Goal: Complete application form

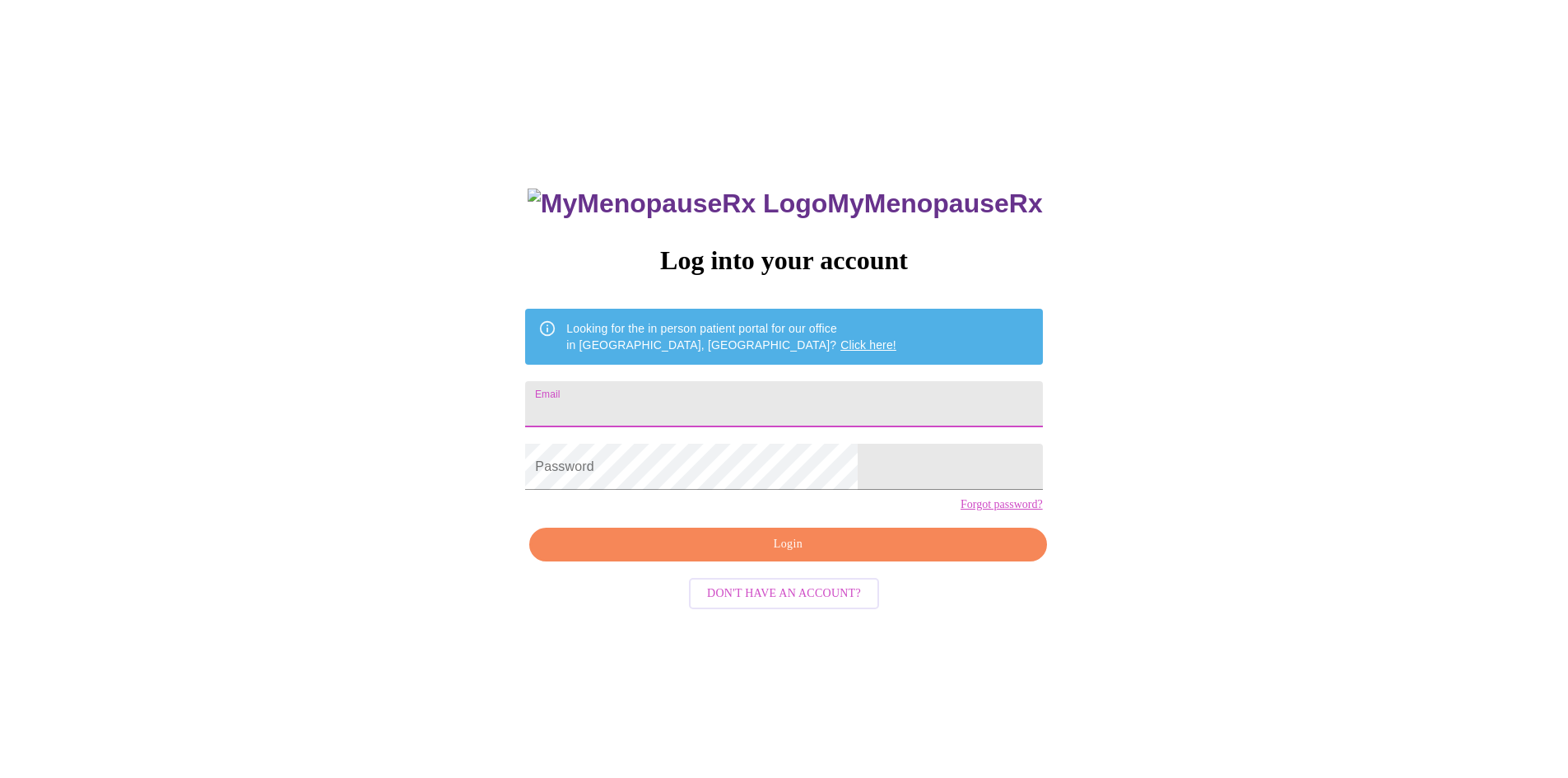
click at [756, 399] on input "Email" at bounding box center [784, 405] width 517 height 46
type input "remmera2003@yahoo.com"
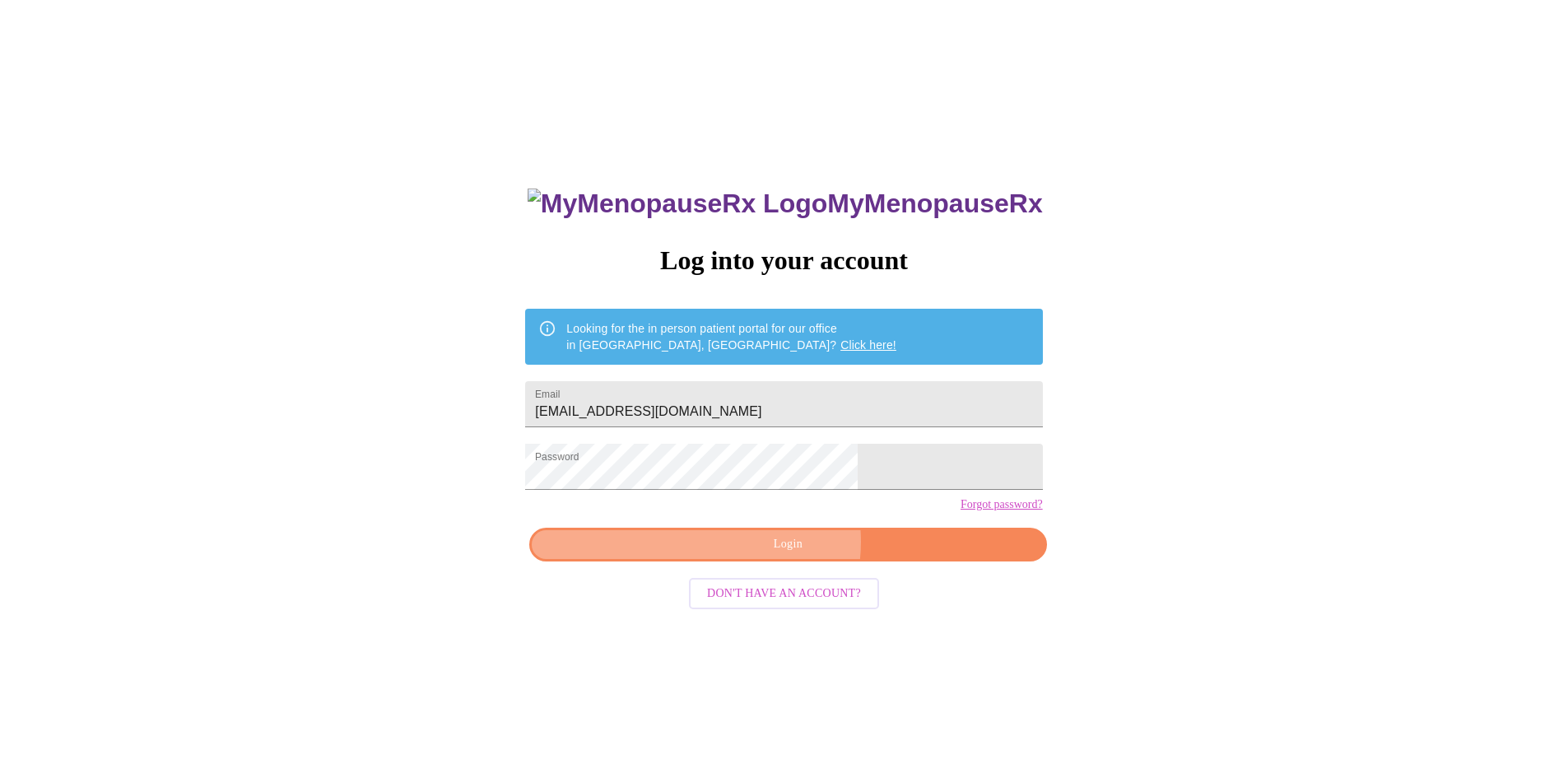
click at [786, 555] on span "Login" at bounding box center [788, 544] width 479 height 21
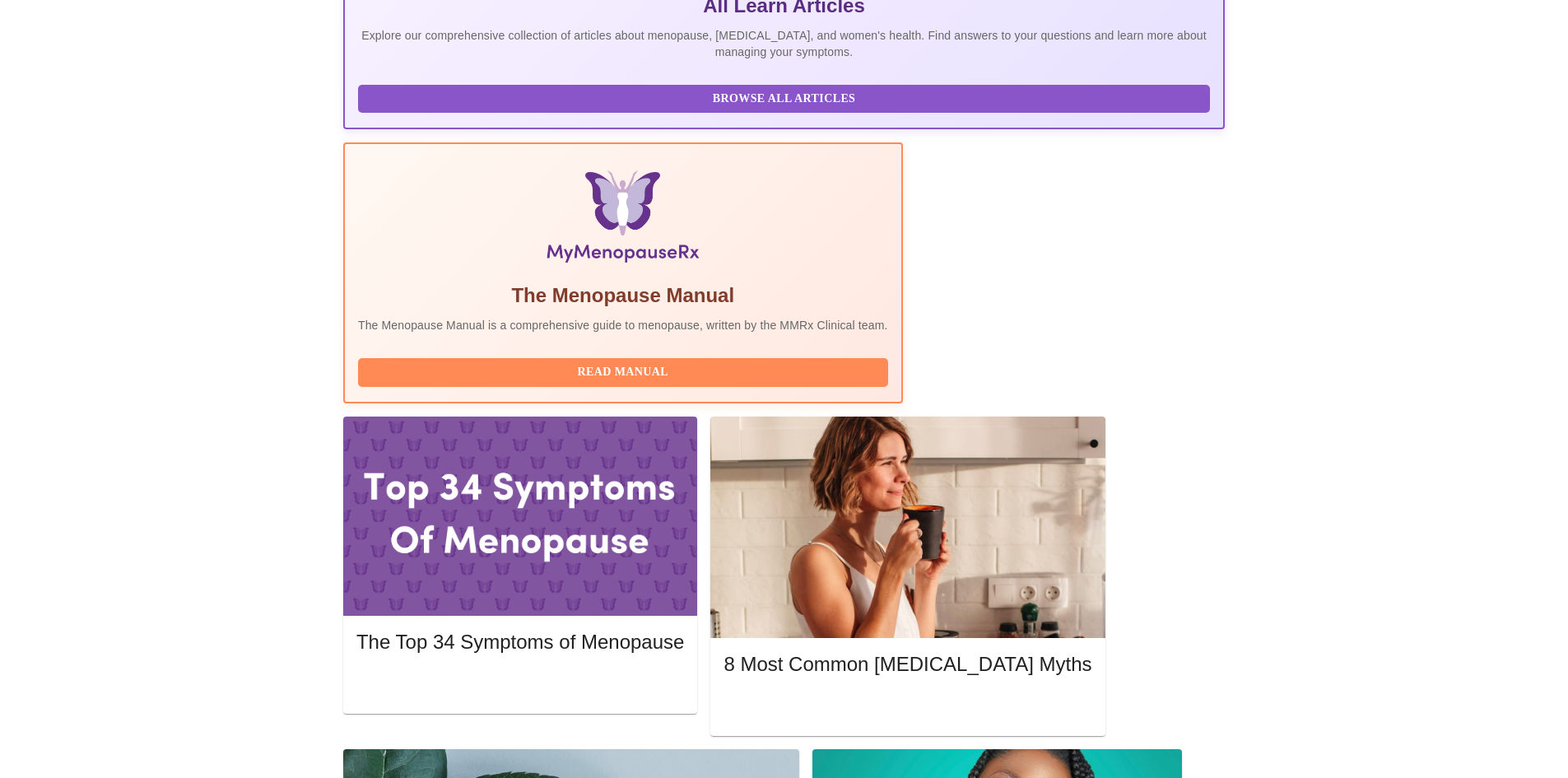
scroll to position [427, 0]
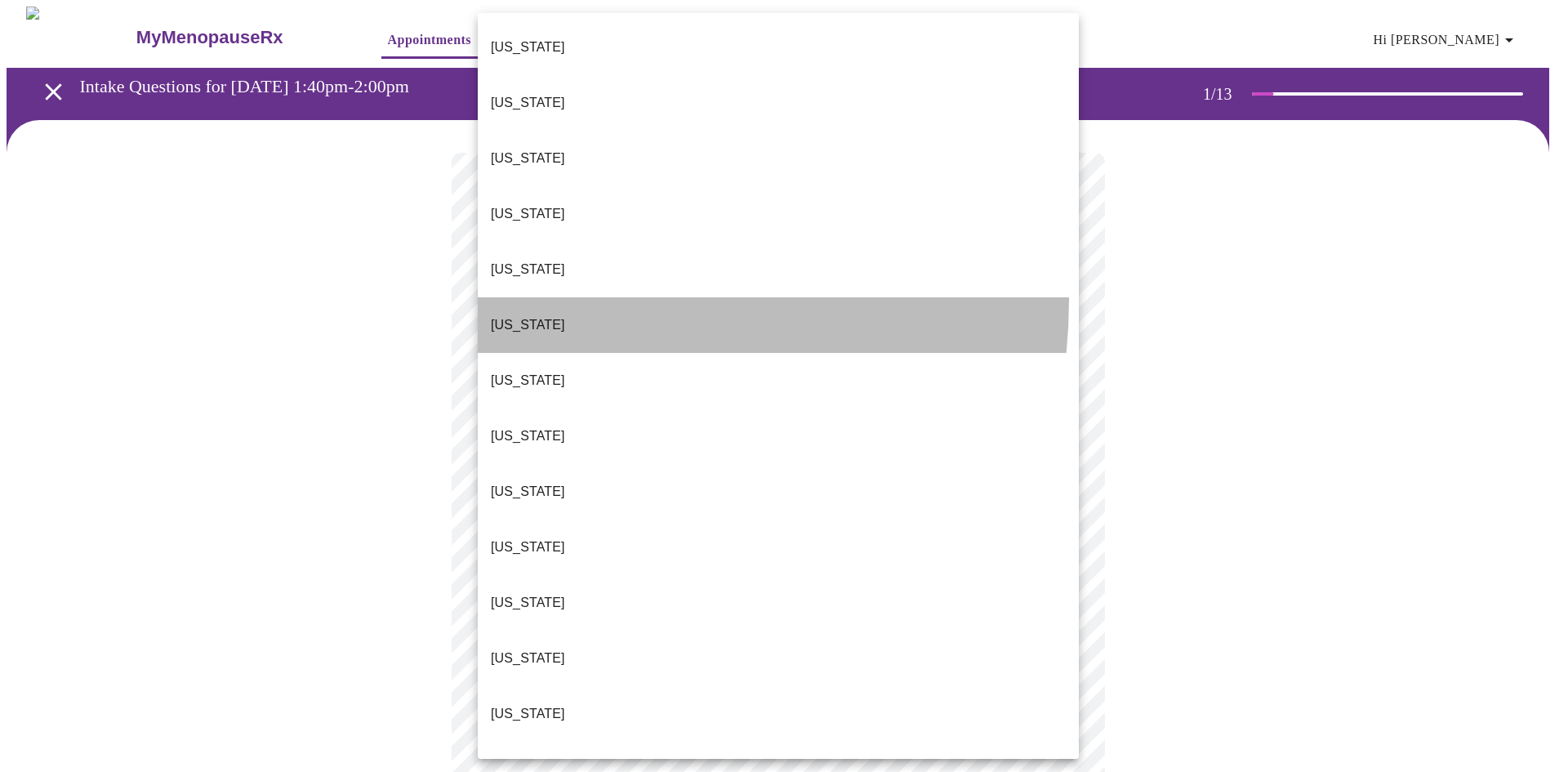
click at [534, 297] on li "Colorado" at bounding box center [778, 325] width 601 height 56
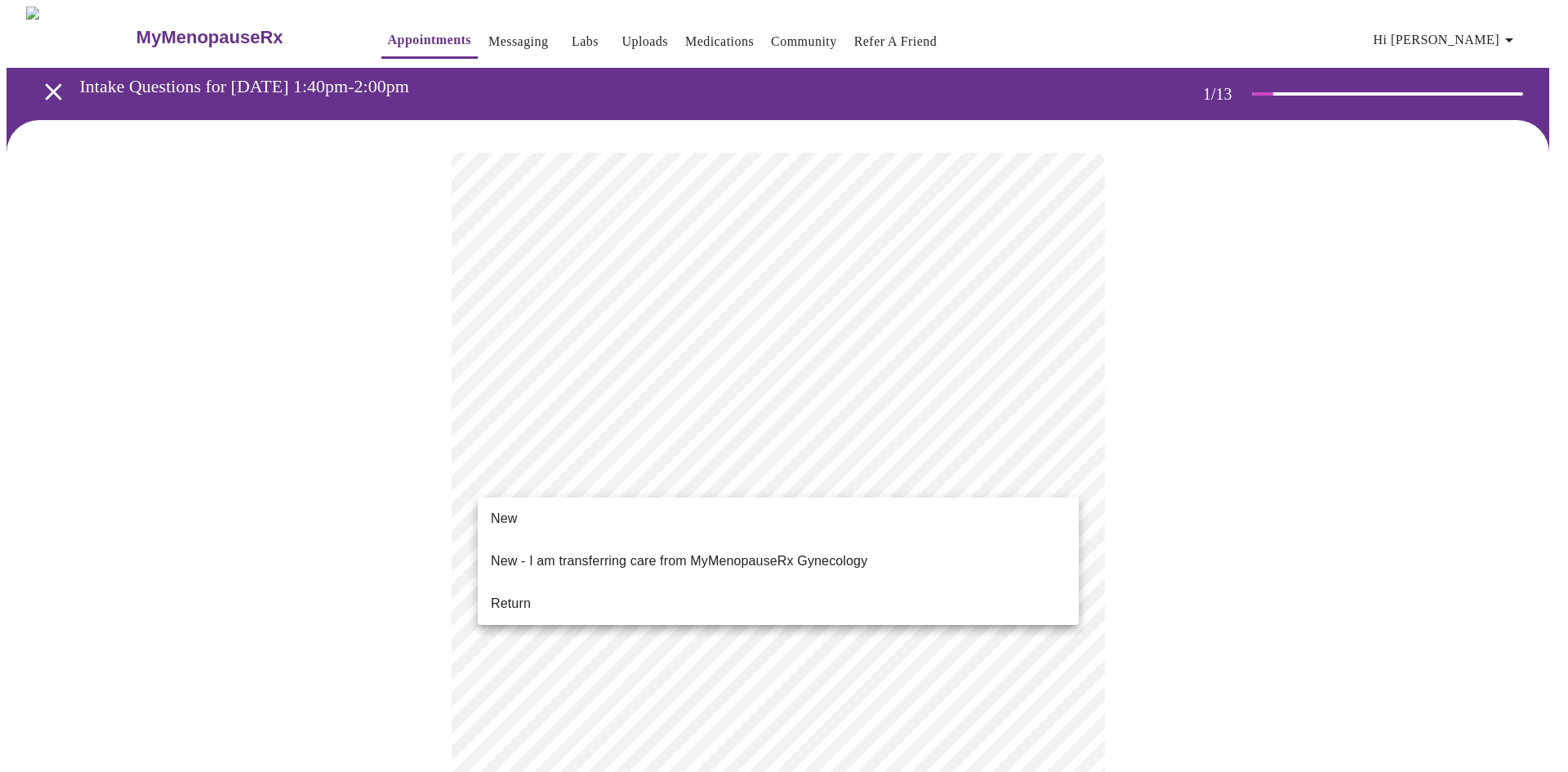
click at [545, 589] on li "Return" at bounding box center [778, 604] width 601 height 30
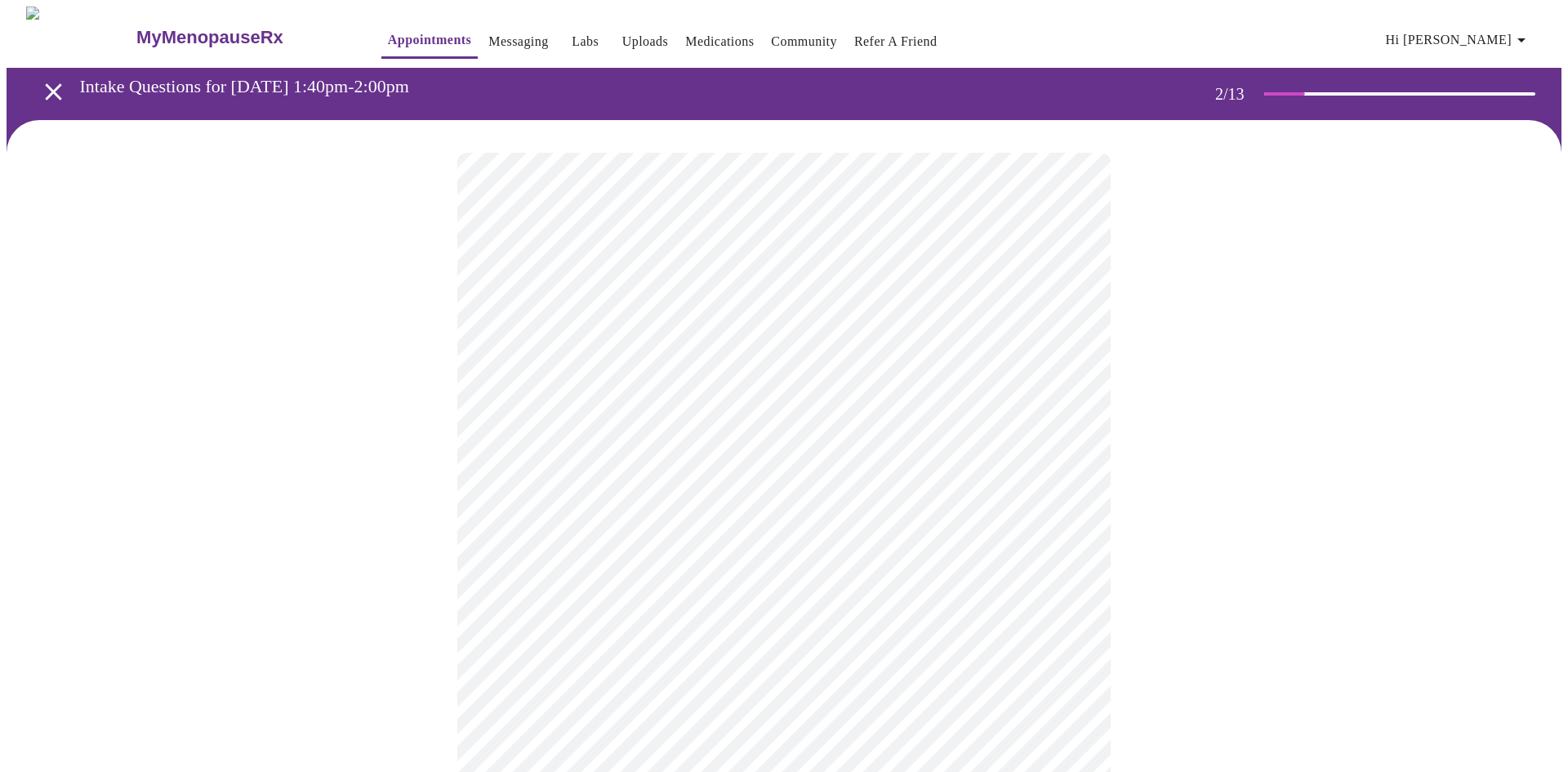
click at [1065, 332] on body "MyMenopauseRx Appointments Messaging Labs Uploads Medications Community Refer a…" at bounding box center [784, 573] width 1555 height 1133
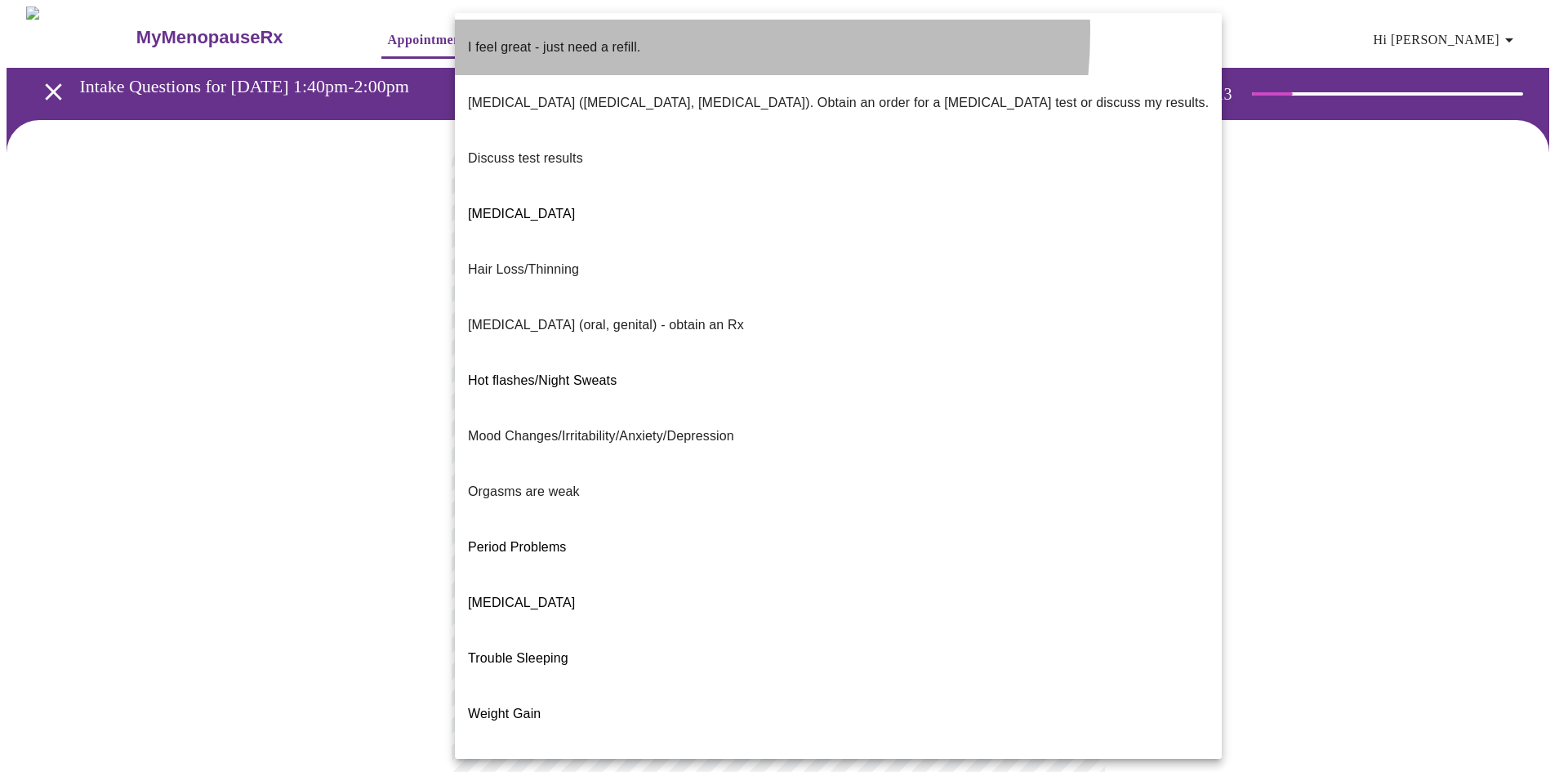
click at [625, 38] on p "I feel great - just need a refill." at bounding box center [554, 48] width 172 height 20
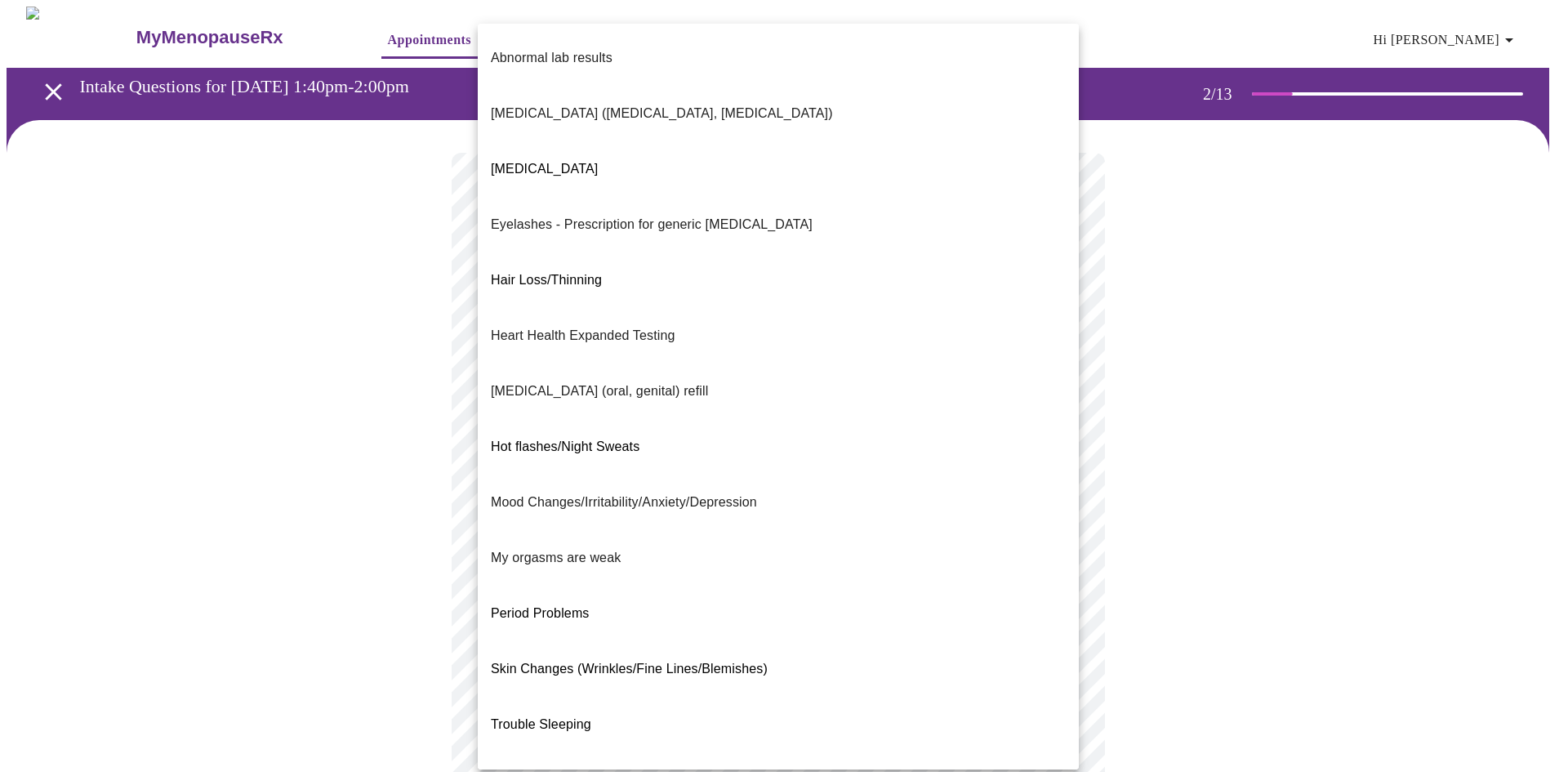
click at [1064, 473] on body "MyMenopauseRx Appointments Messaging Labs Uploads Medications Community Refer a…" at bounding box center [784, 569] width 1555 height 1124
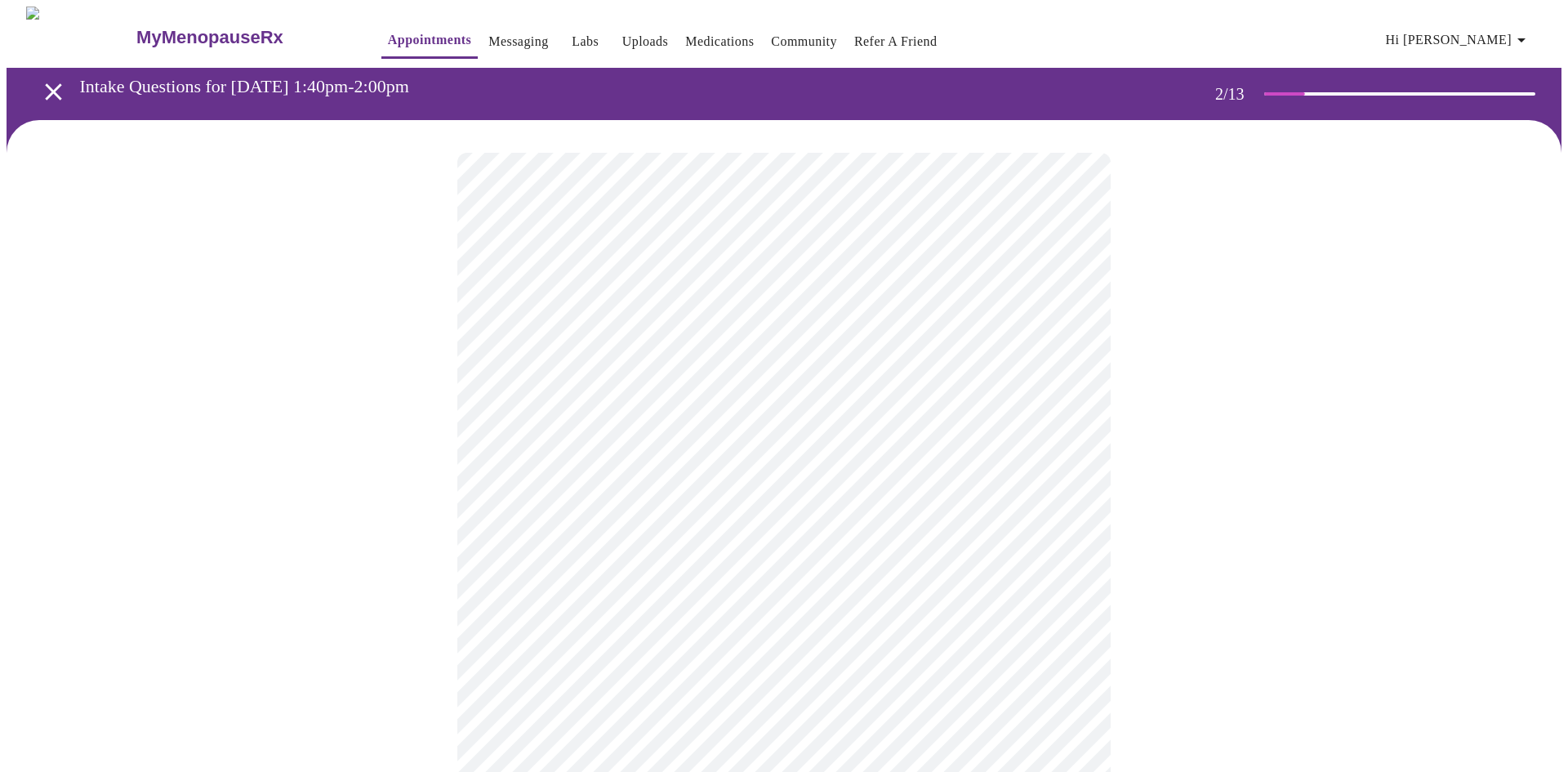
click at [1062, 643] on body "MyMenopauseRx Appointments Messaging Labs Uploads Medications Community Refer a…" at bounding box center [784, 564] width 1555 height 1115
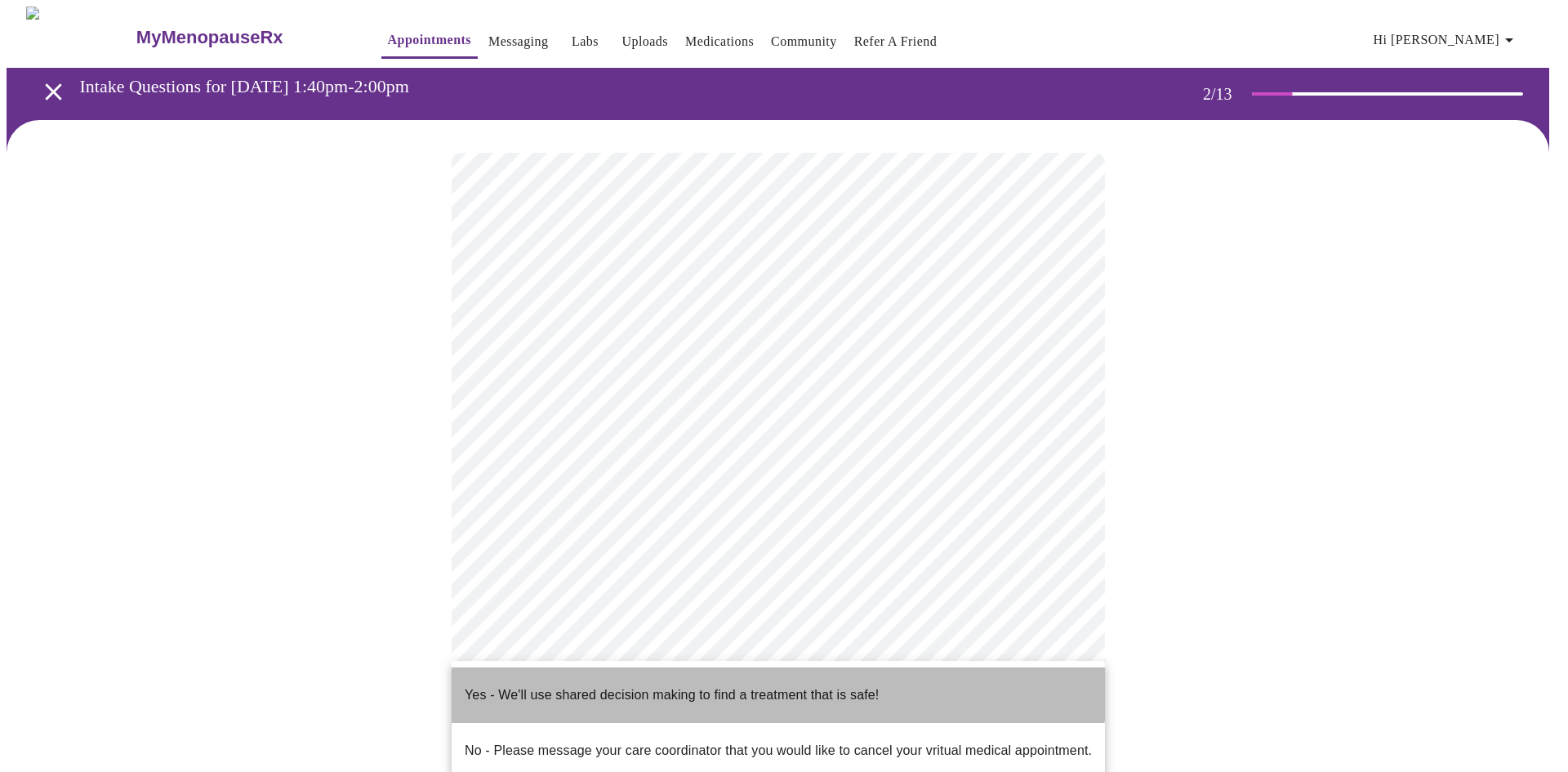
click at [622, 685] on p "Yes - We'll use shared decision making to find a treatment that is safe!" at bounding box center [671, 695] width 414 height 20
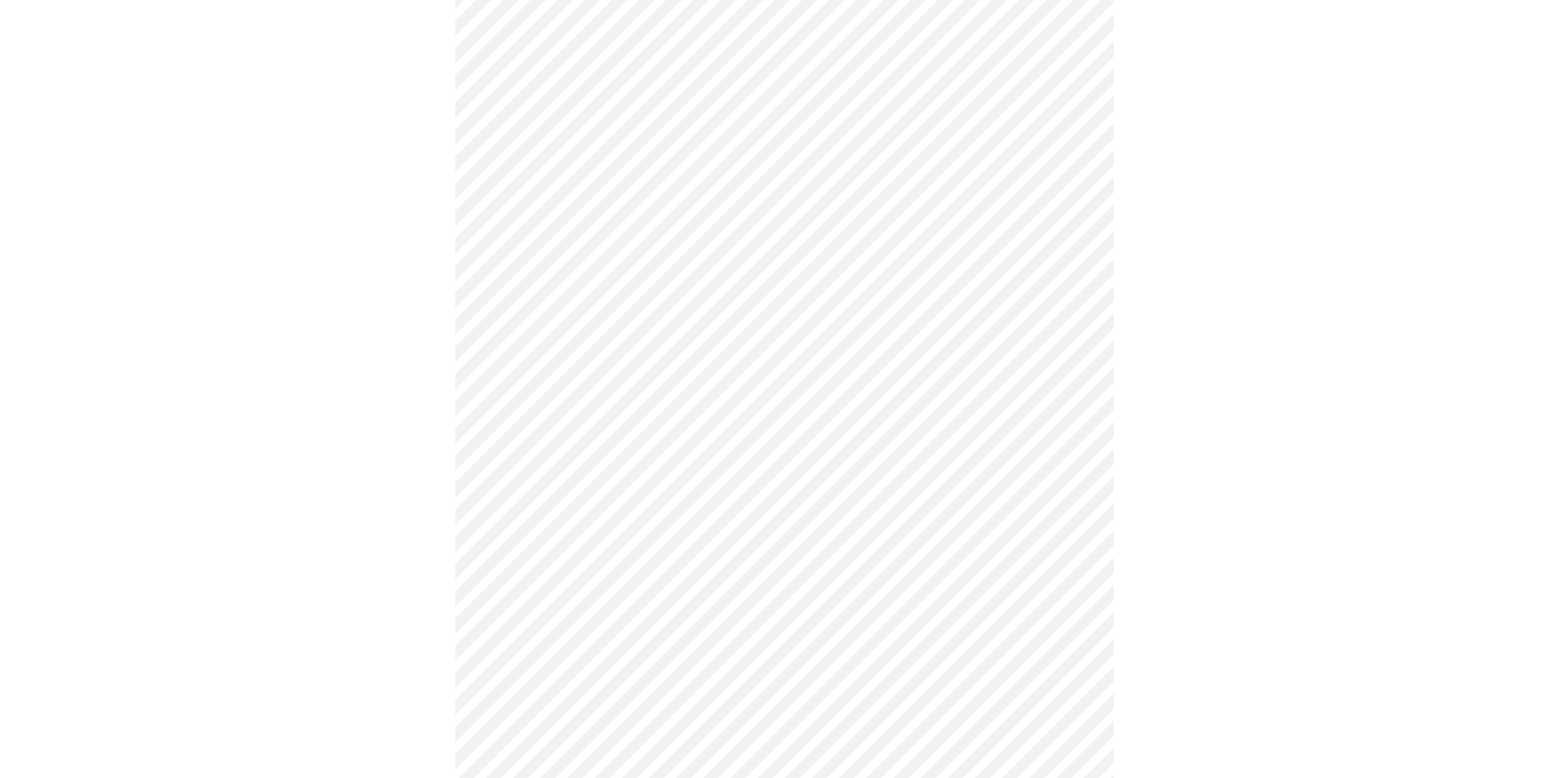
scroll to position [249, 0]
click at [1390, 517] on div at bounding box center [784, 371] width 1555 height 999
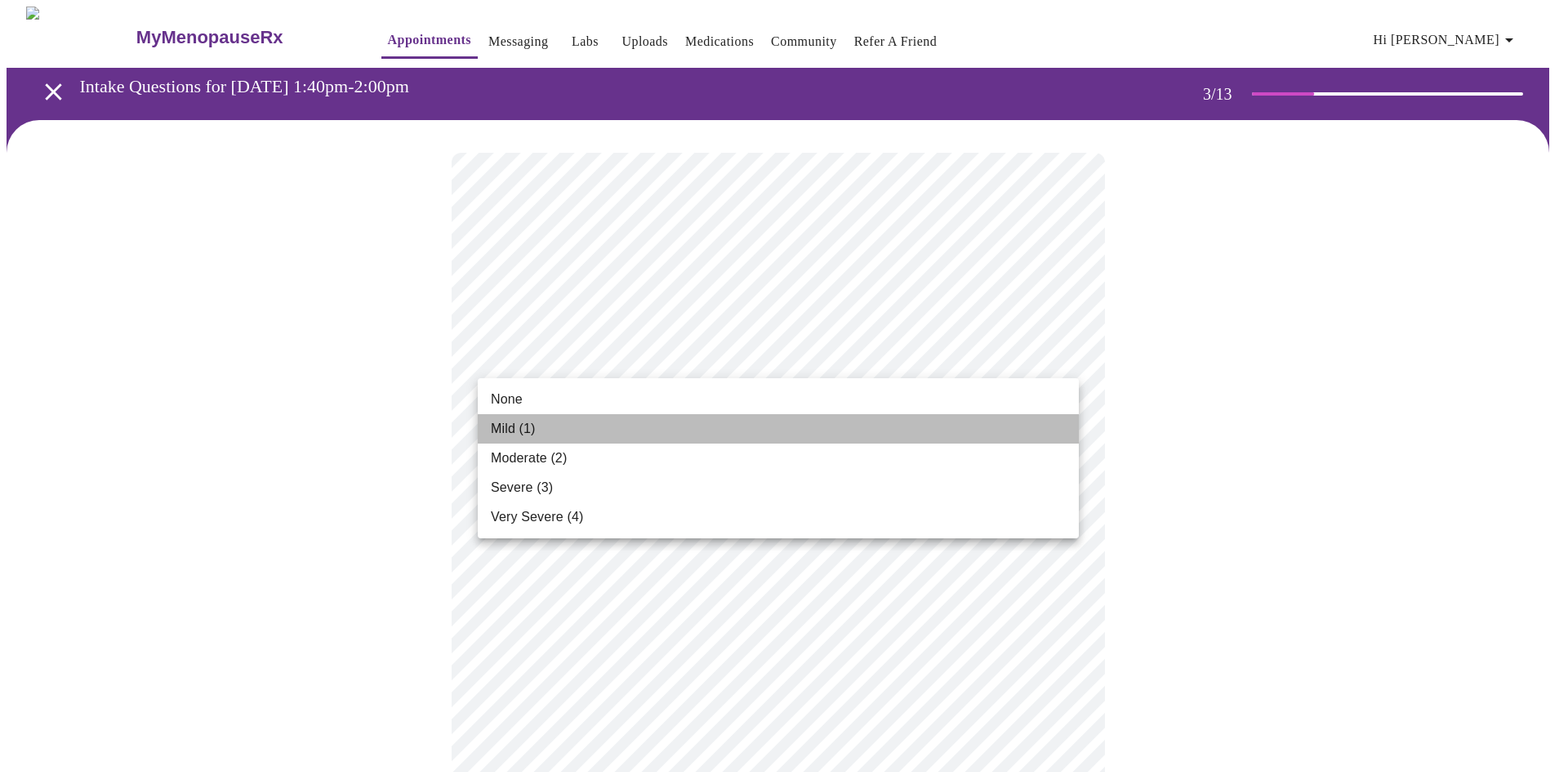
click at [488, 420] on li "Mild (1)" at bounding box center [778, 429] width 601 height 30
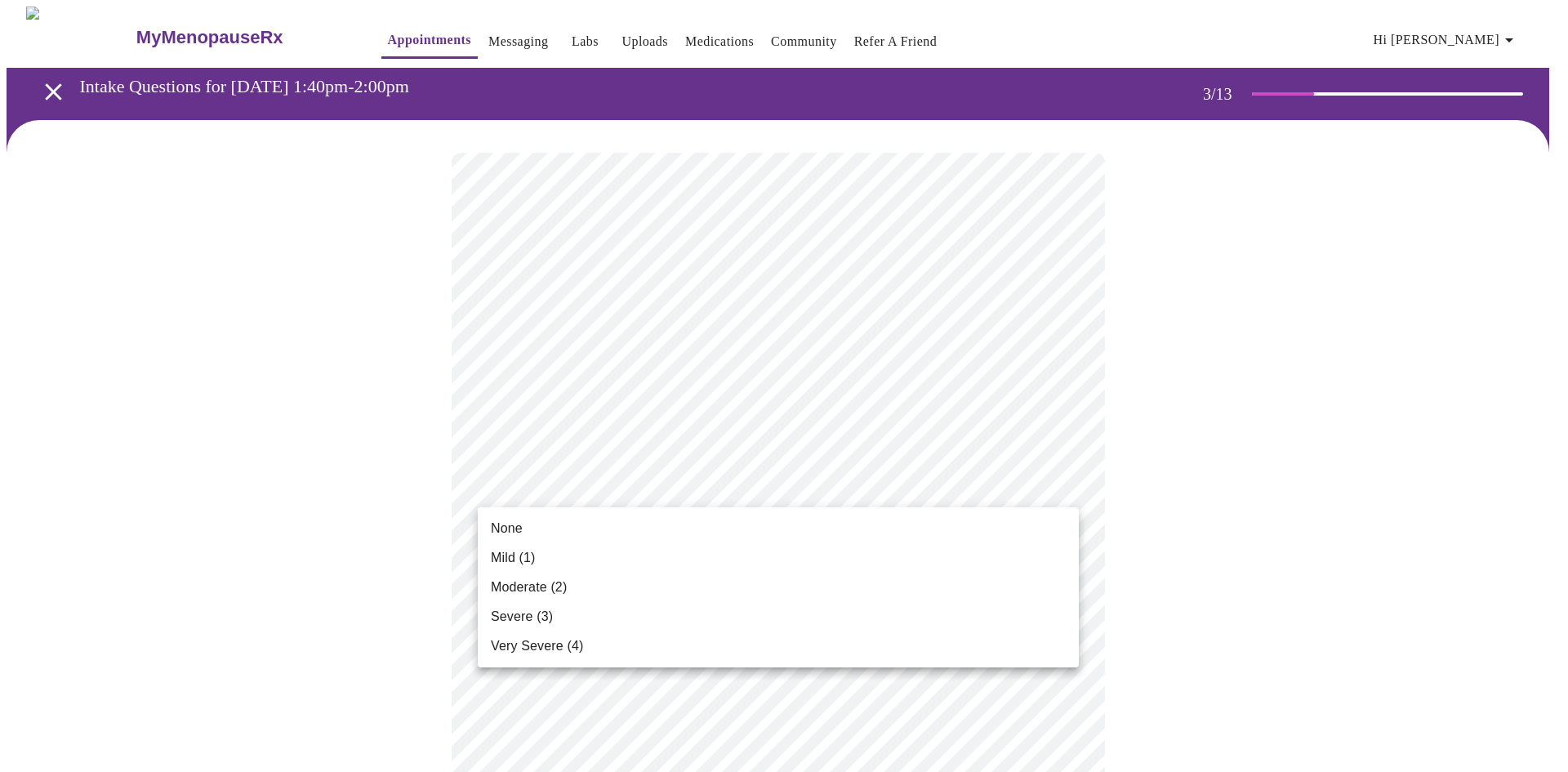
click at [496, 526] on span "None" at bounding box center [506, 529] width 32 height 20
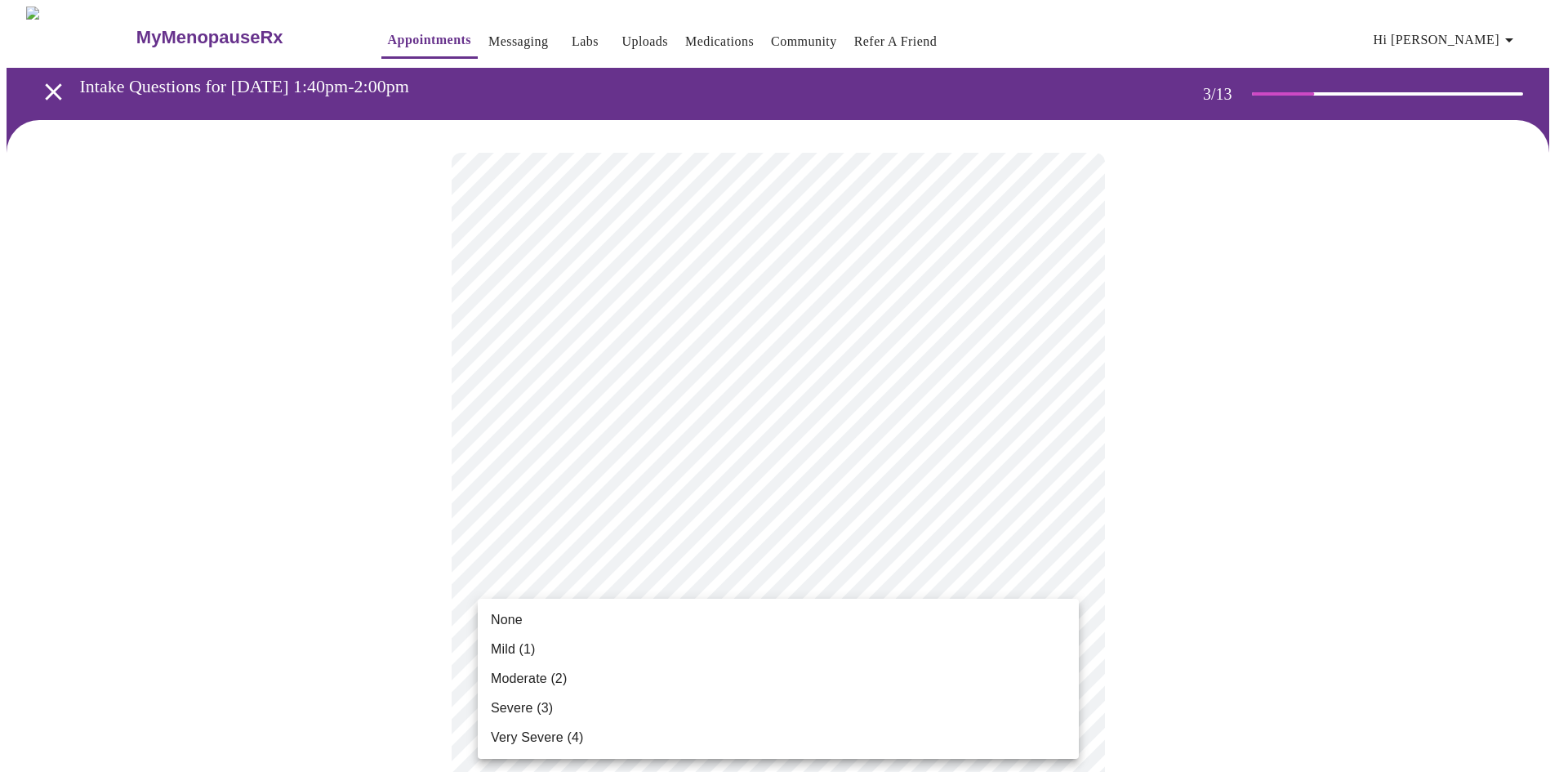
click at [523, 640] on span "Mild (1)" at bounding box center [513, 649] width 45 height 20
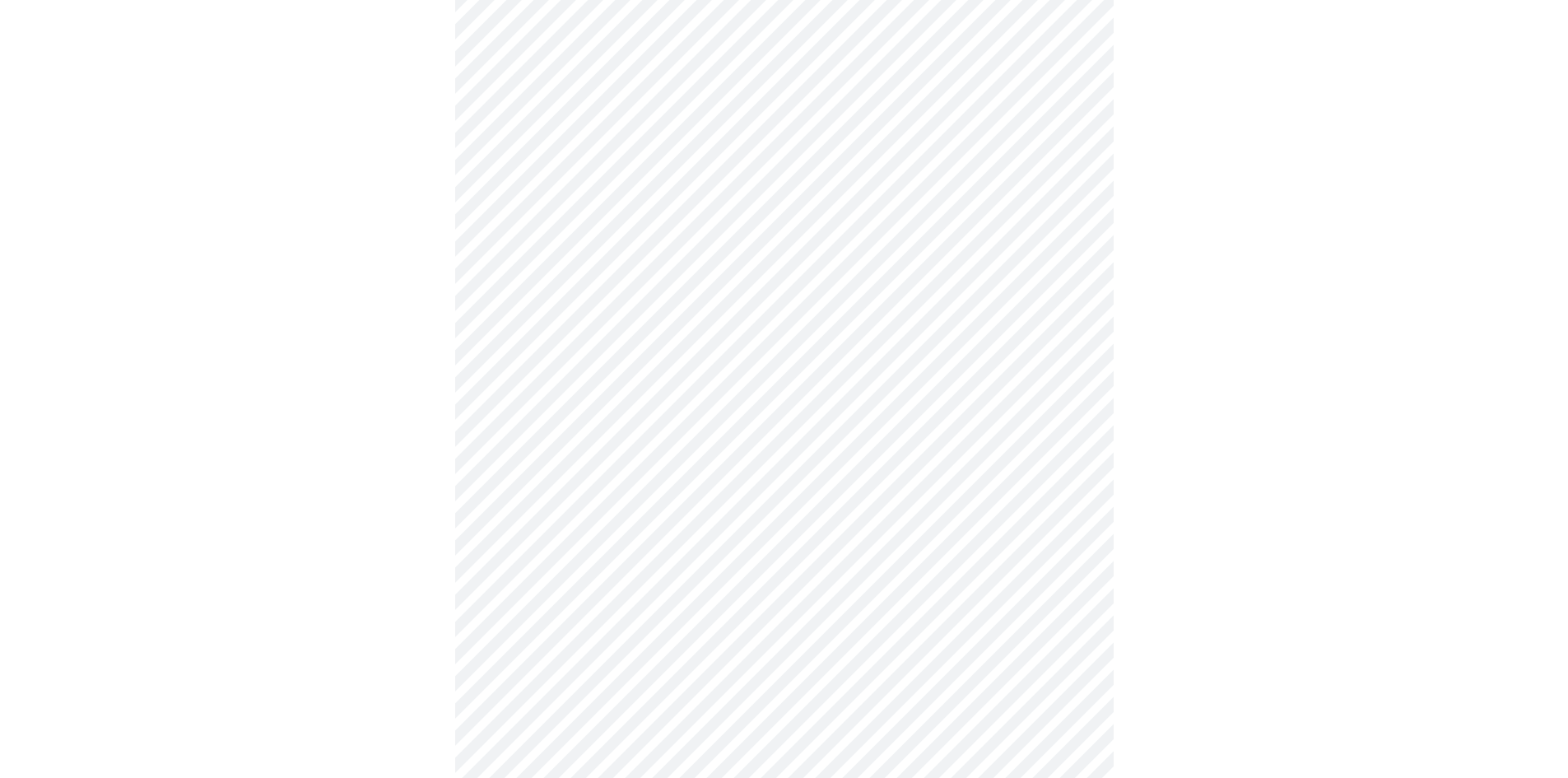
scroll to position [354, 0]
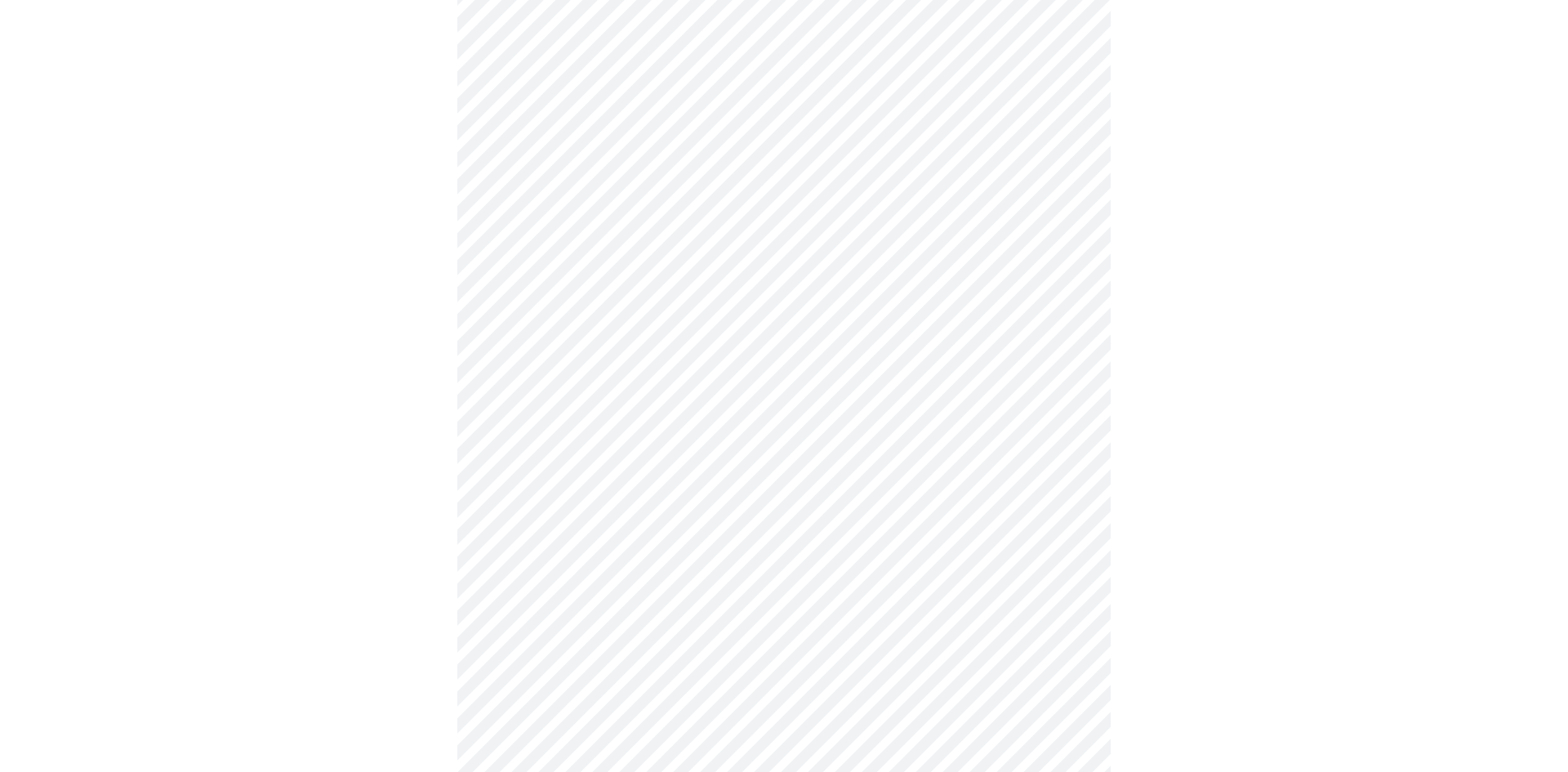
click at [1064, 386] on body "MyMenopauseRx Appointments Messaging Labs Uploads Medications Community Refer a…" at bounding box center [784, 707] width 1555 height 2105
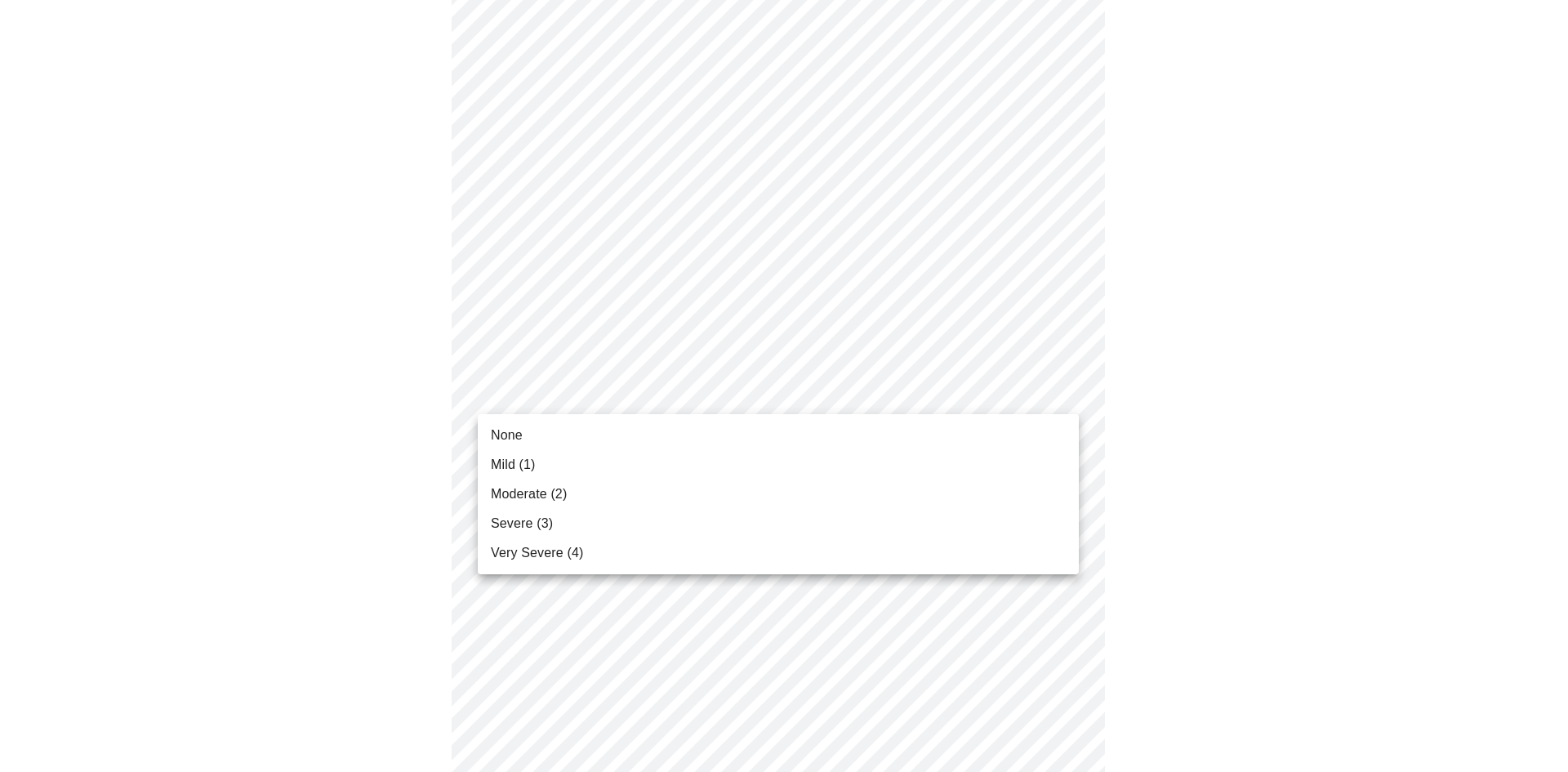
click at [514, 493] on span "Moderate (2)" at bounding box center [528, 494] width 76 height 20
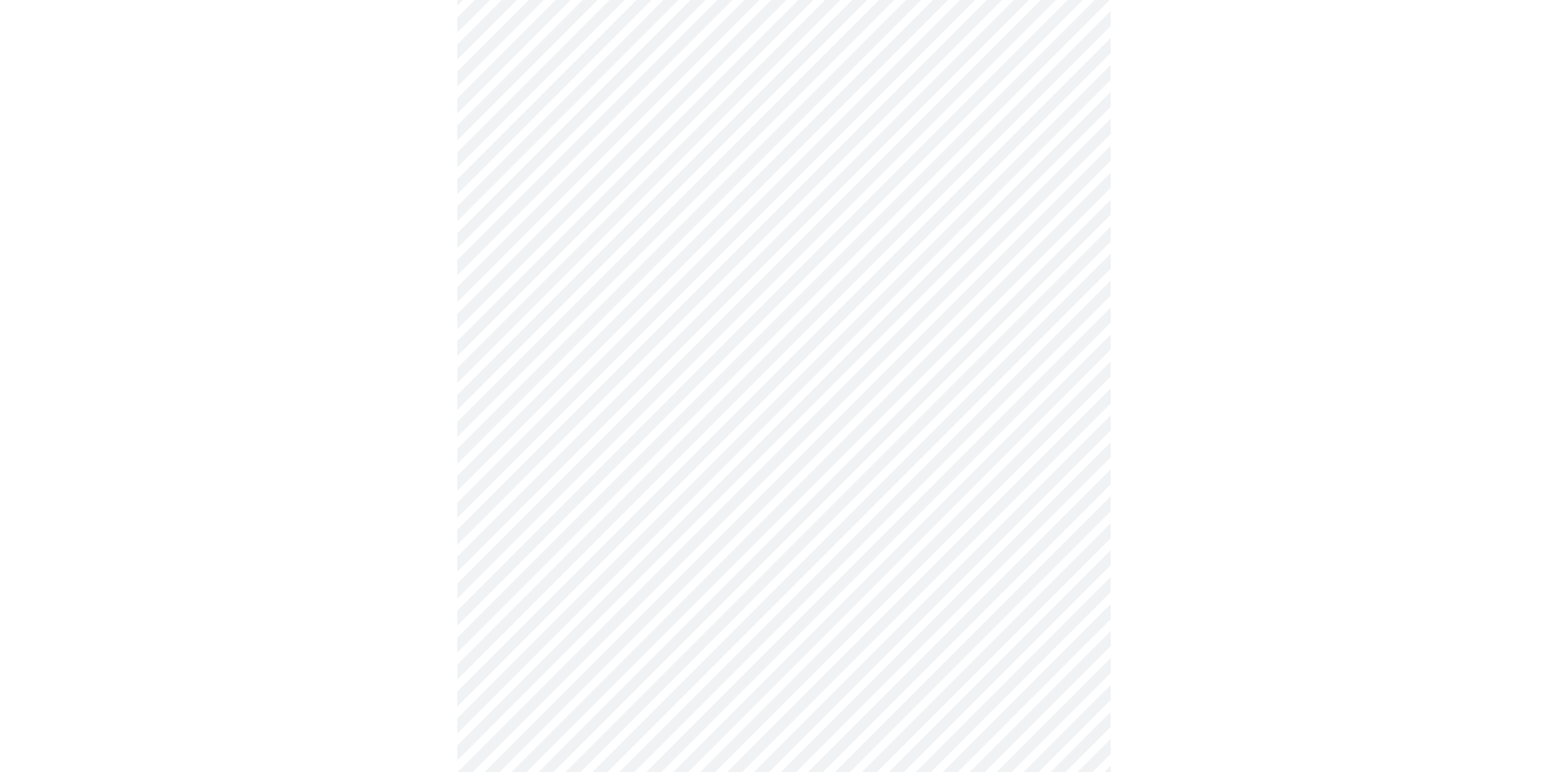
click at [1063, 494] on body "MyMenopauseRx Appointments Messaging Labs Uploads Medications Community Refer a…" at bounding box center [784, 696] width 1555 height 2082
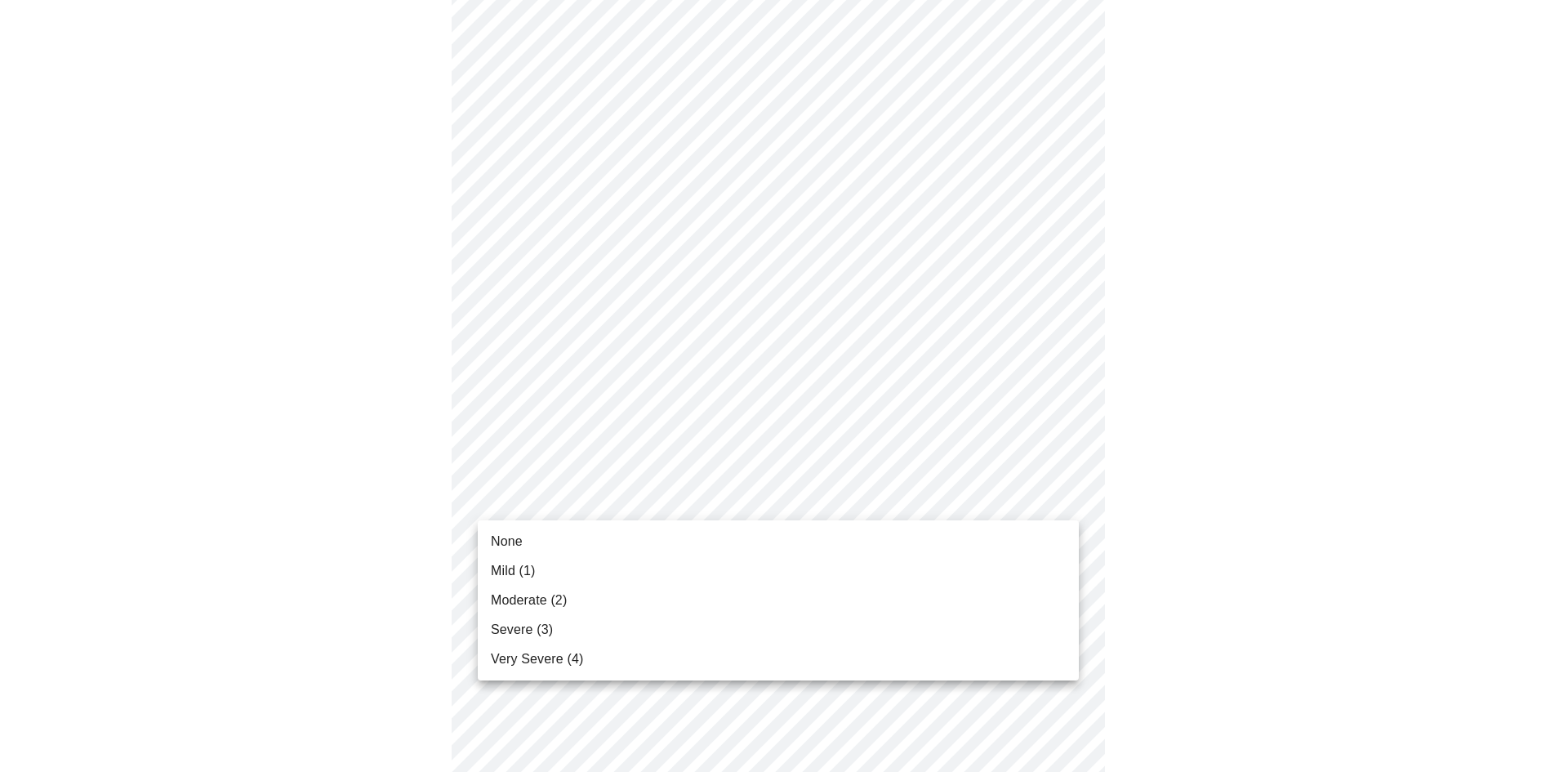
click at [538, 593] on span "Moderate (2)" at bounding box center [528, 601] width 76 height 20
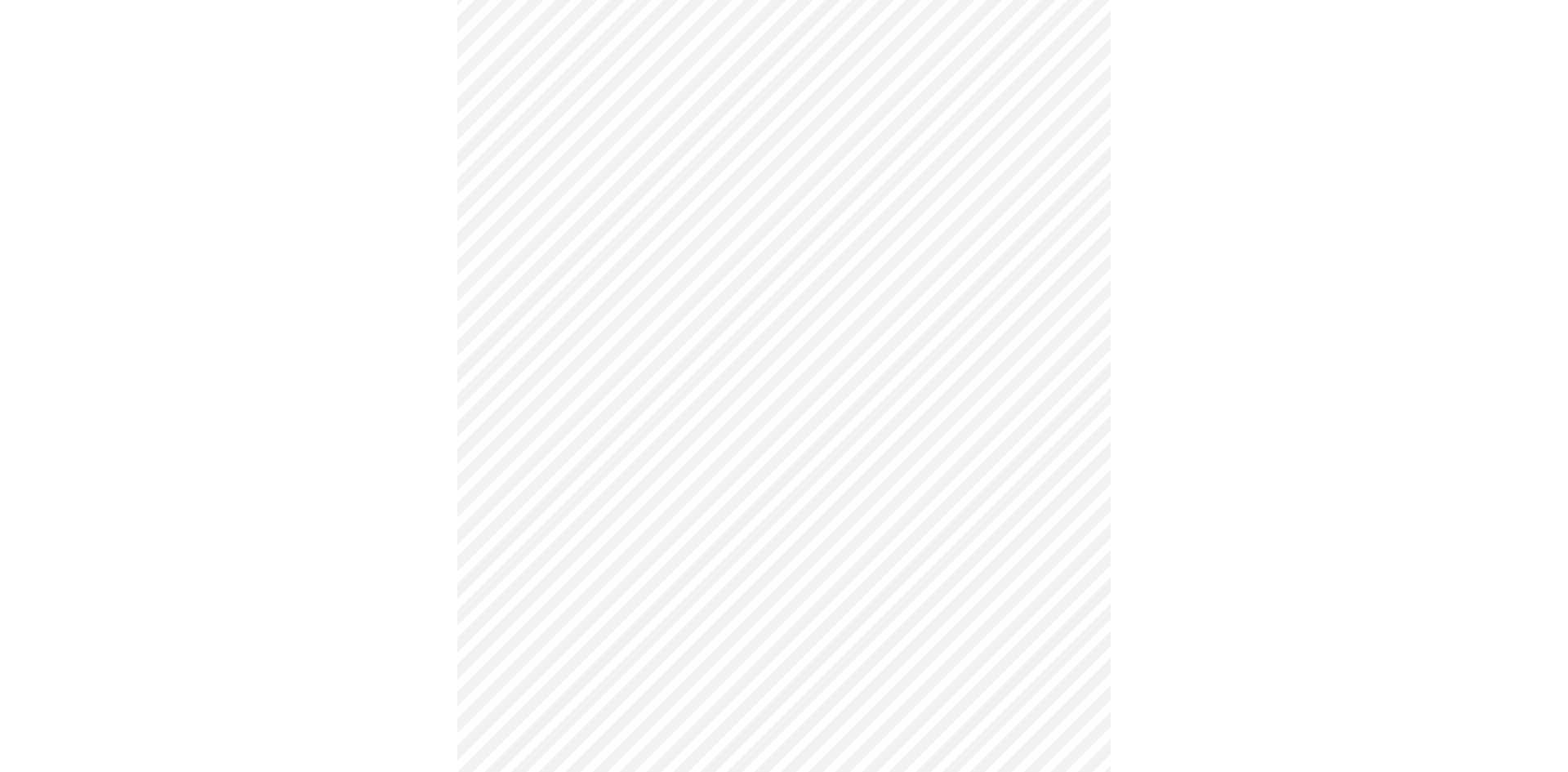
click at [1061, 604] on body "MyMenopauseRx Appointments Messaging Labs Uploads Medications Community Refer a…" at bounding box center [784, 684] width 1555 height 2059
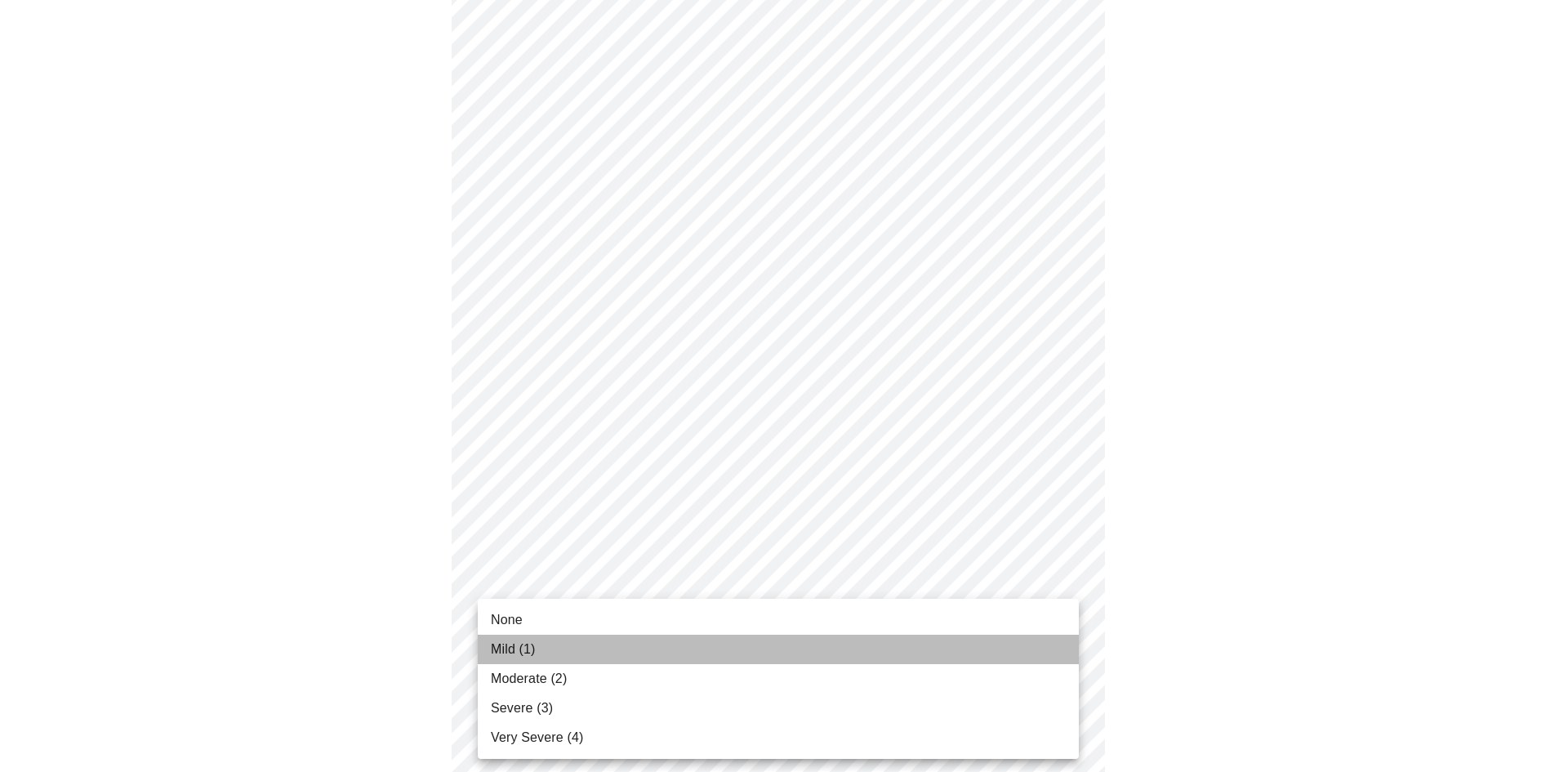
click at [527, 645] on span "Mild (1)" at bounding box center [513, 649] width 45 height 20
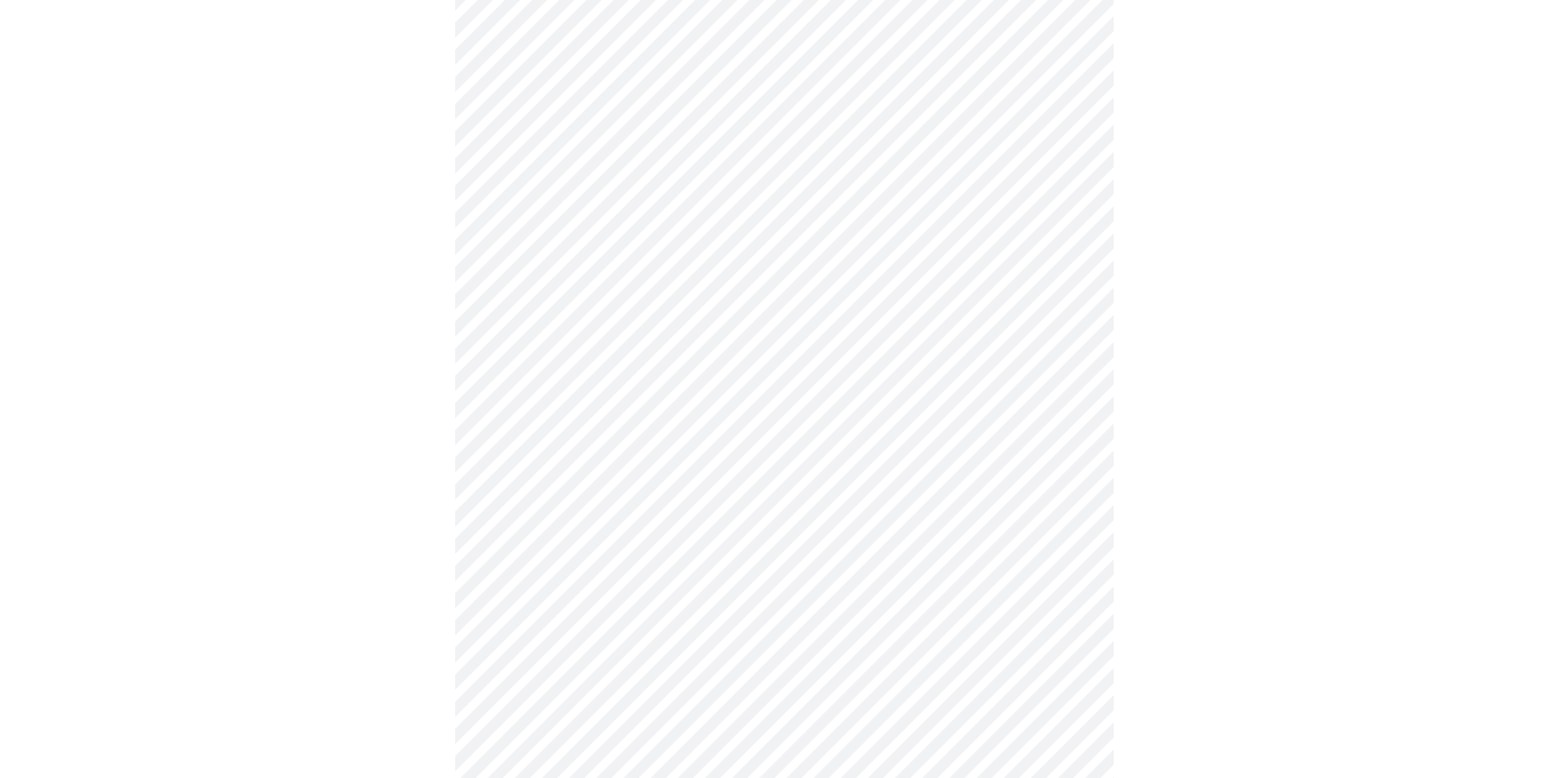
scroll to position [617, 0]
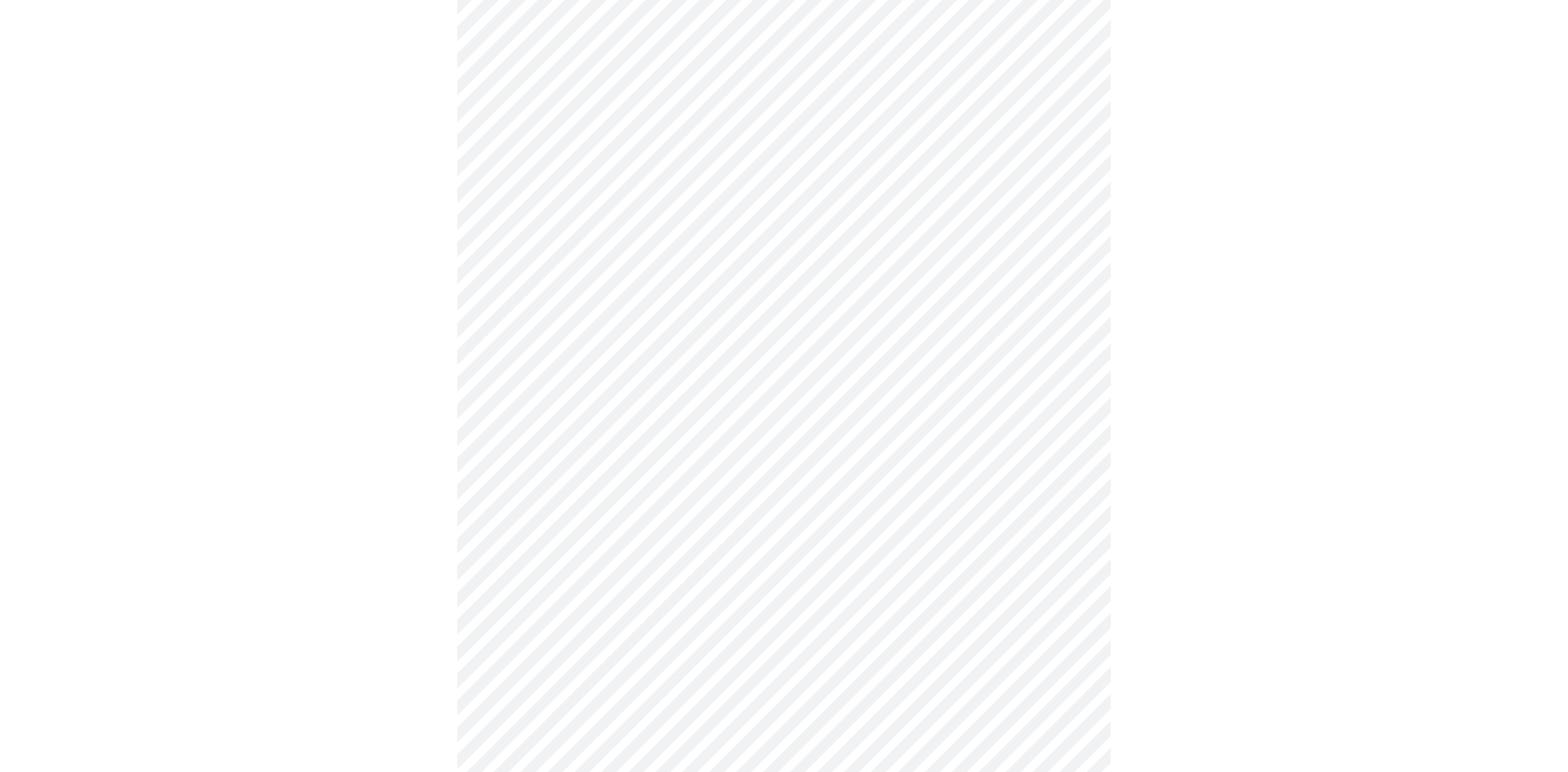
click at [1068, 470] on body "MyMenopauseRx Appointments Messaging Labs Uploads Medications Community Refer a…" at bounding box center [784, 412] width 1555 height 2036
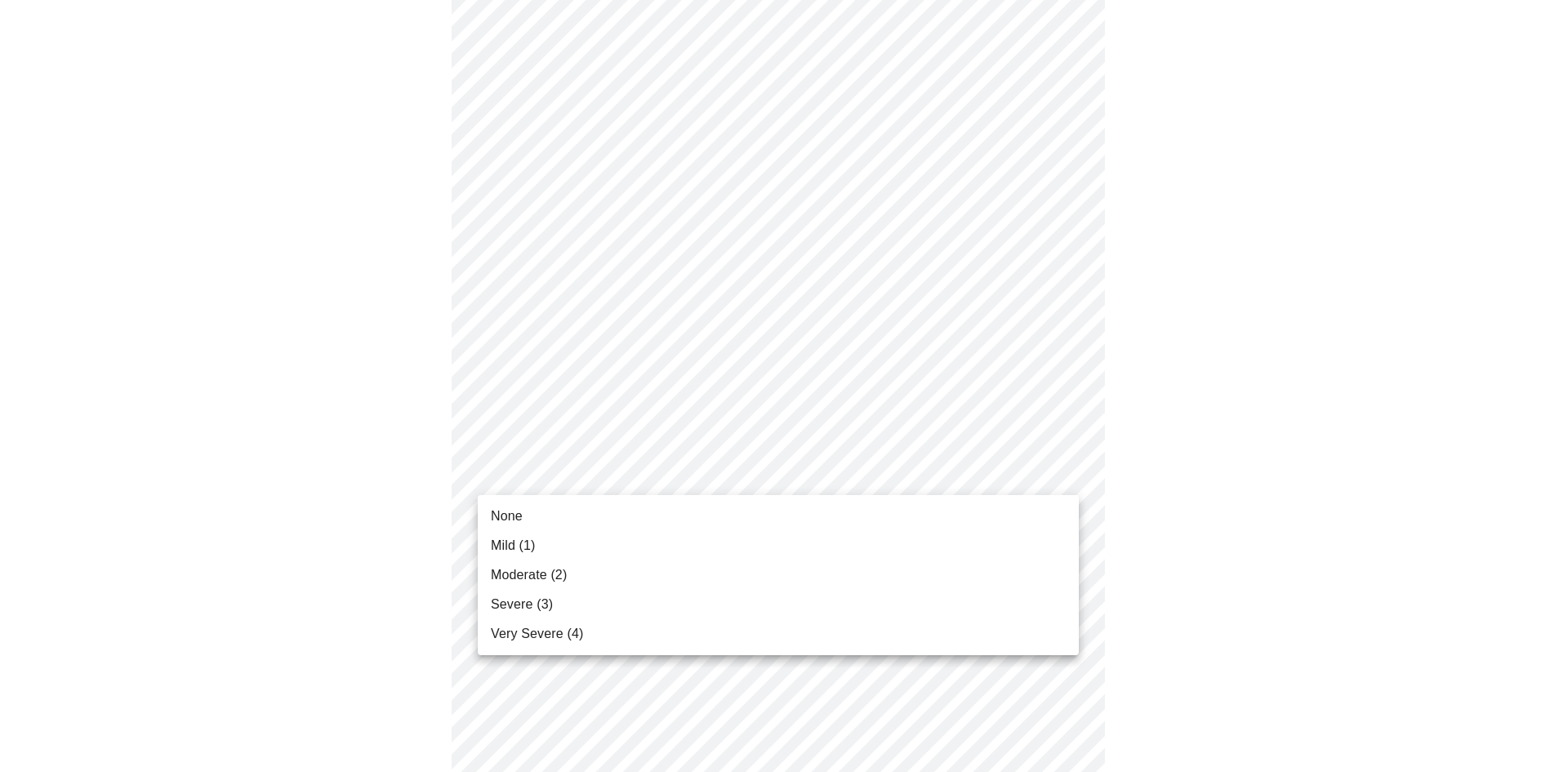
click at [527, 543] on span "Mild (1)" at bounding box center [513, 546] width 45 height 20
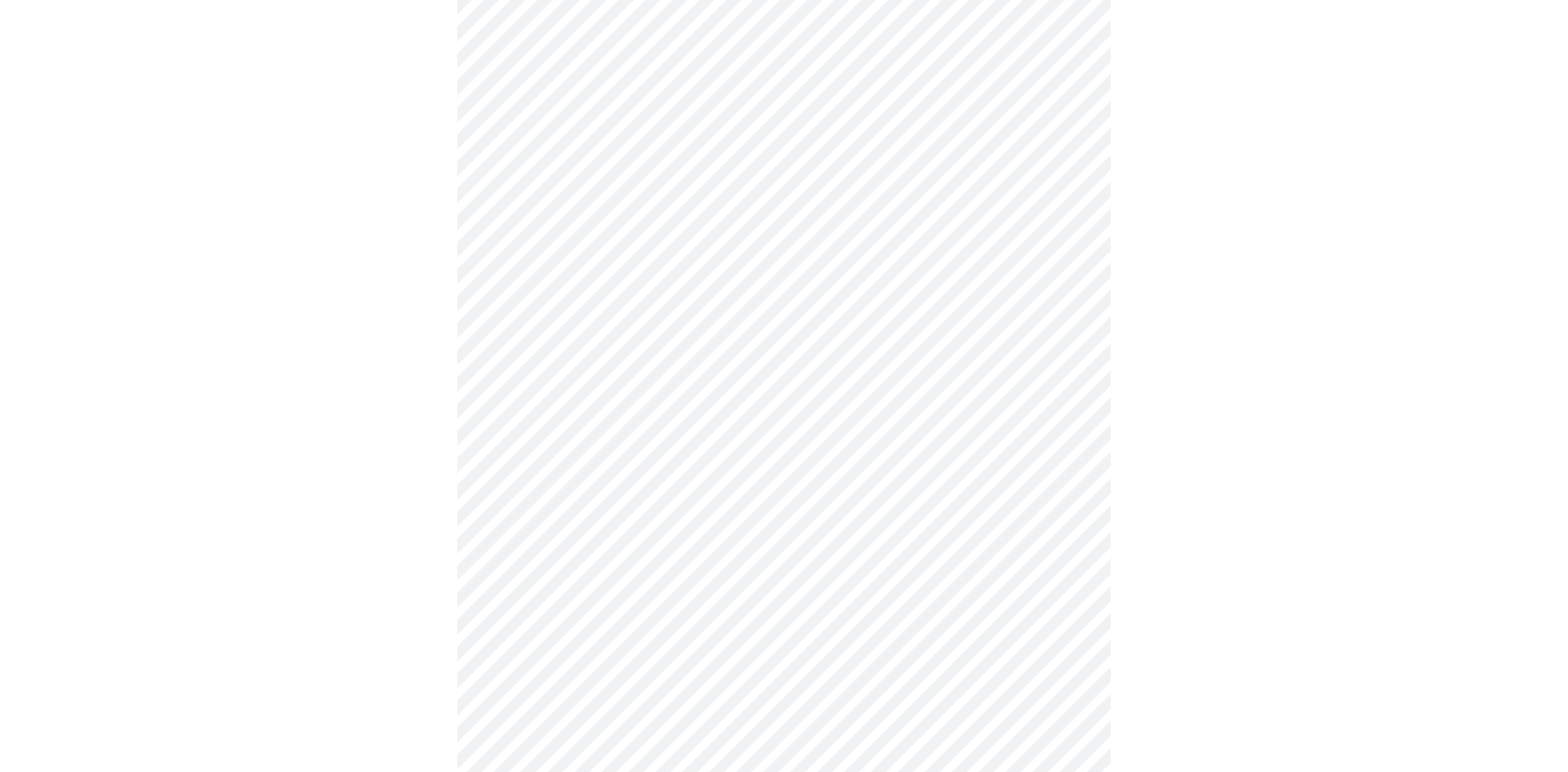
click at [1062, 598] on body "MyMenopauseRx Appointments Messaging Labs Uploads Medications Community Refer a…" at bounding box center [784, 401] width 1555 height 2013
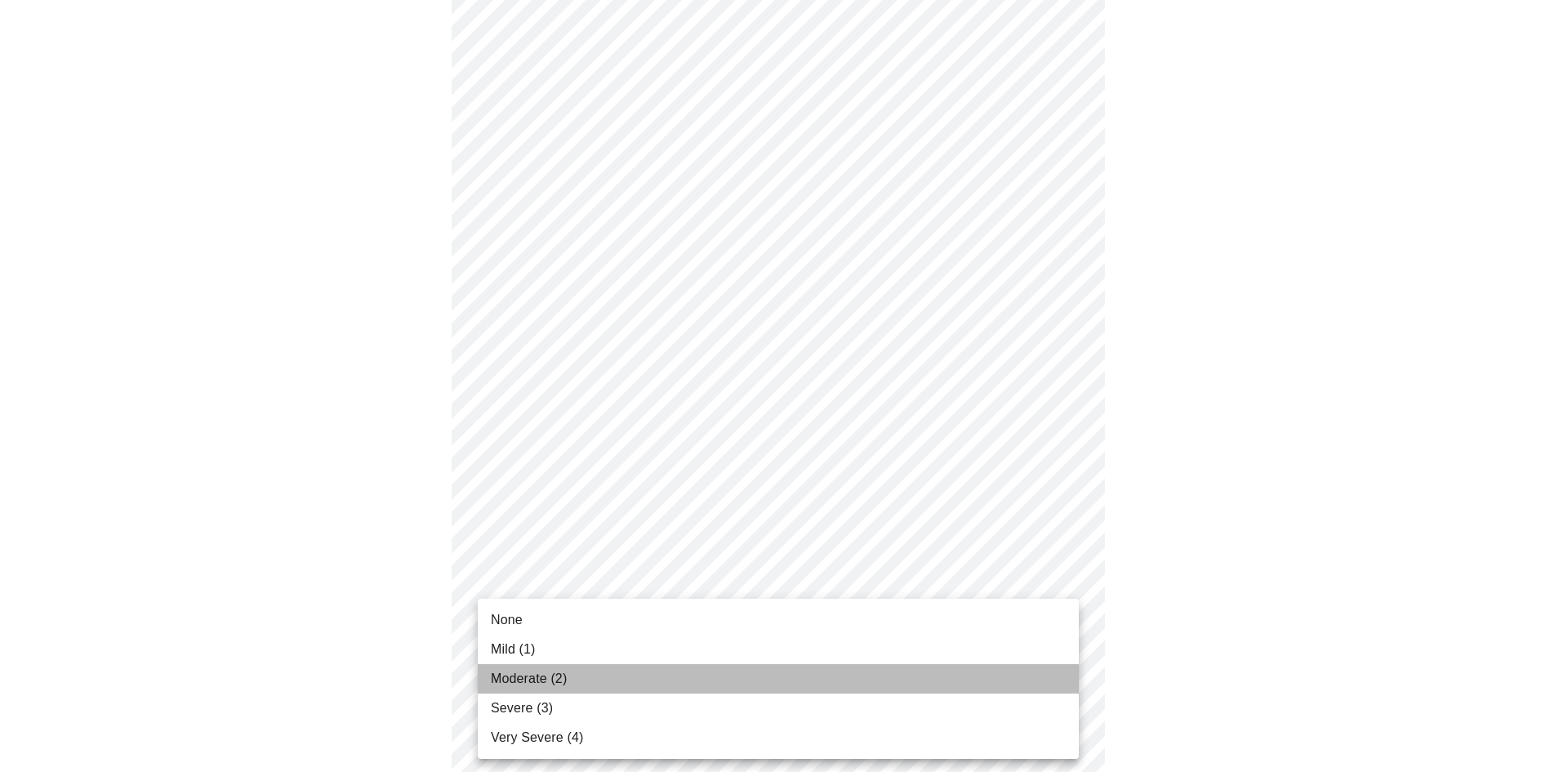
drag, startPoint x: 552, startPoint y: 674, endPoint x: 763, endPoint y: 633, distance: 214.9
click at [551, 674] on span "Moderate (2)" at bounding box center [528, 679] width 76 height 20
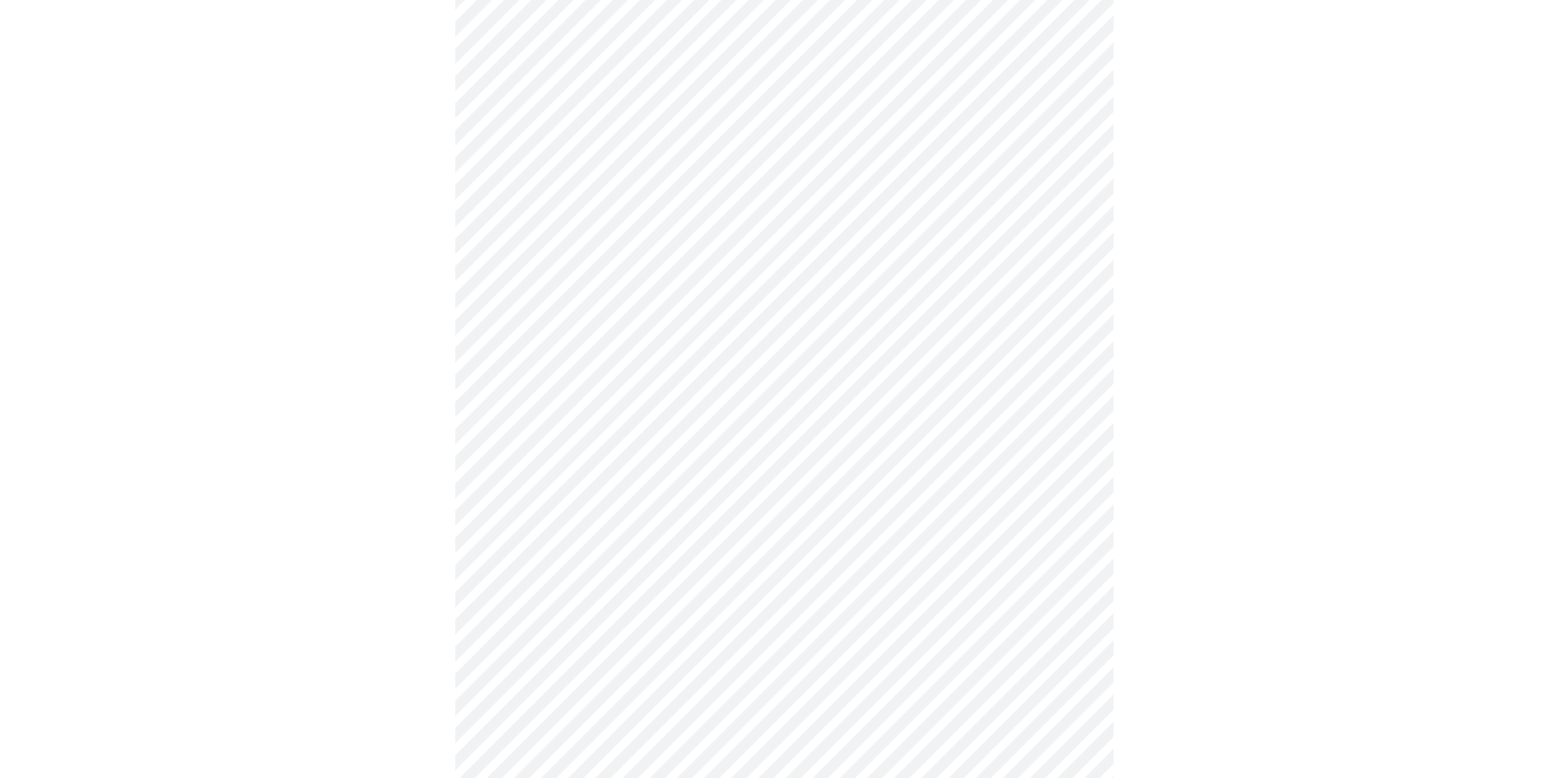
scroll to position [950, 0]
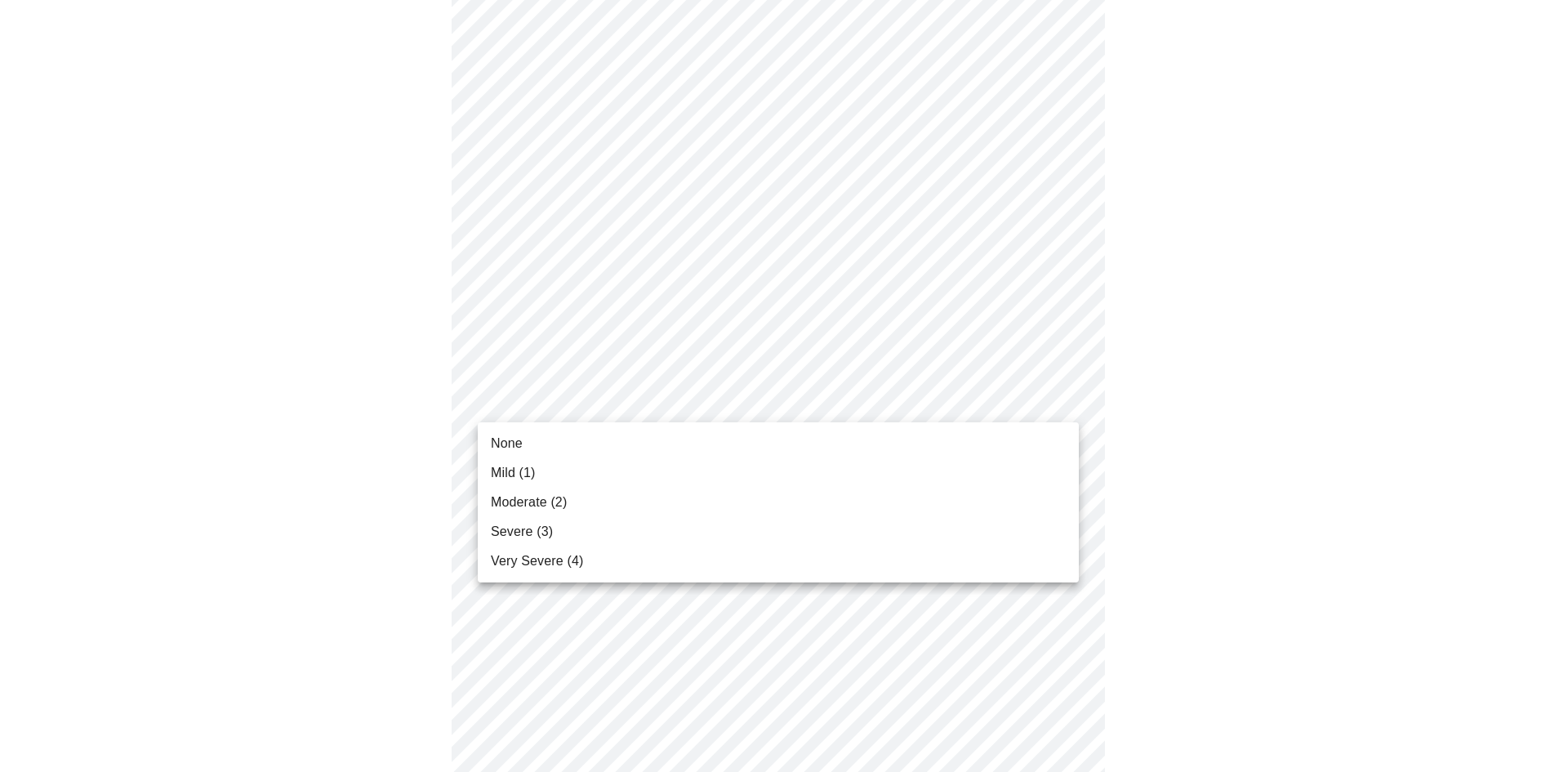
click at [1065, 399] on body "MyMenopauseRx Appointments Messaging Labs Uploads Medications Community Refer a…" at bounding box center [784, 59] width 1555 height 1990
click at [495, 438] on span "None" at bounding box center [506, 443] width 32 height 20
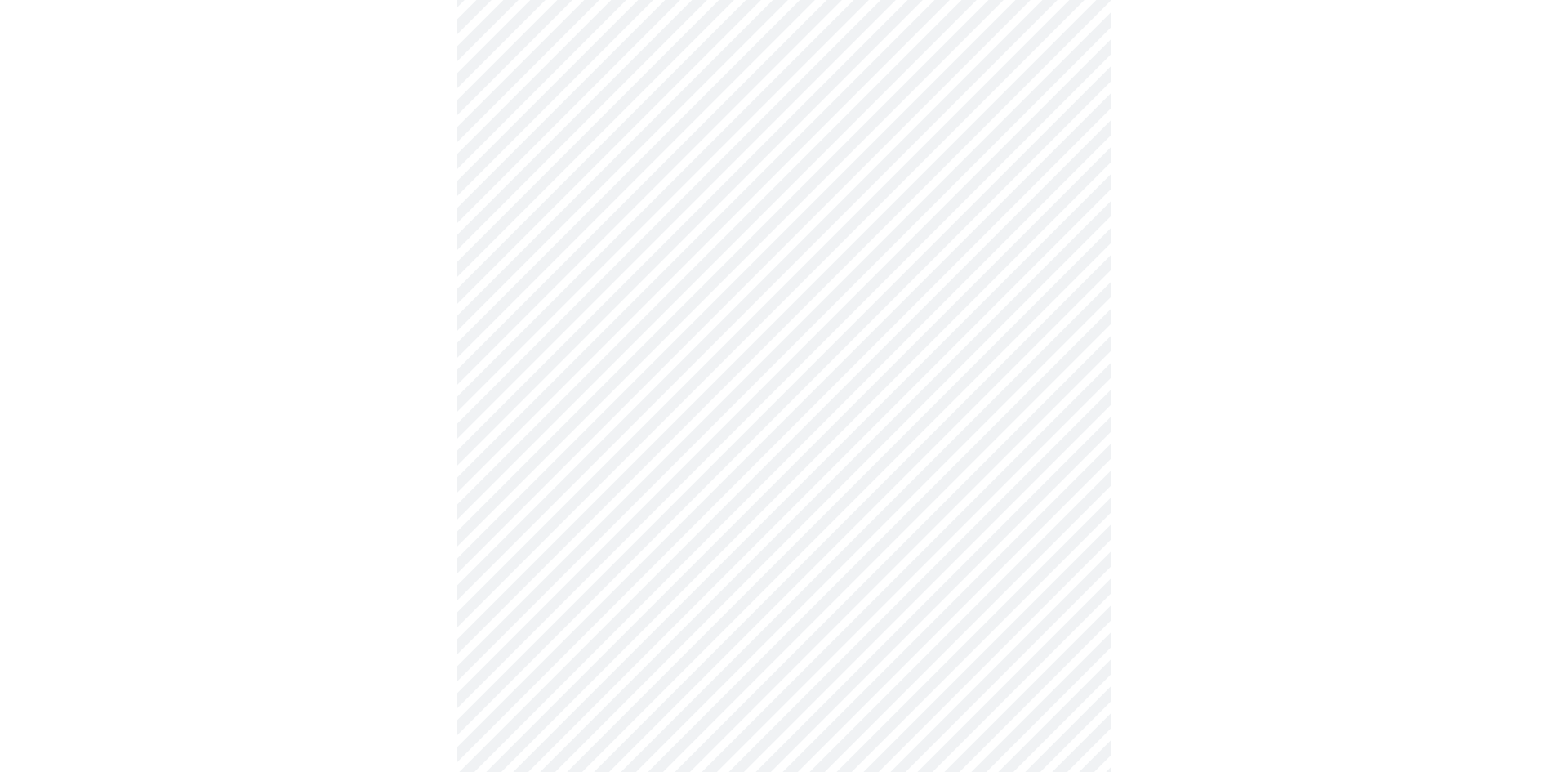
click at [1063, 529] on body "MyMenopauseRx Appointments Messaging Labs Uploads Medications Community Refer a…" at bounding box center [784, 48] width 1555 height 1967
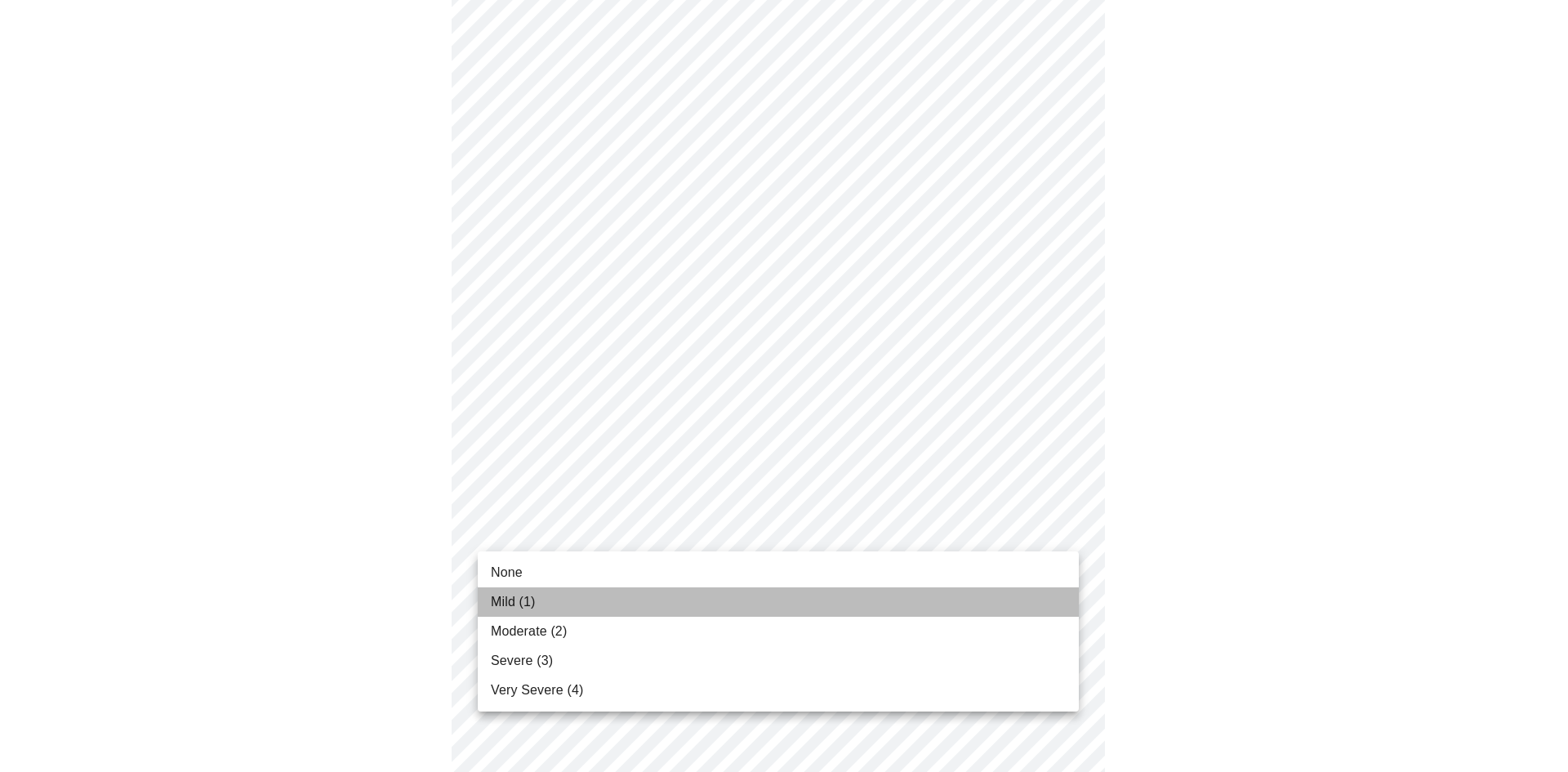
click at [505, 602] on span "Mild (1)" at bounding box center [513, 602] width 45 height 20
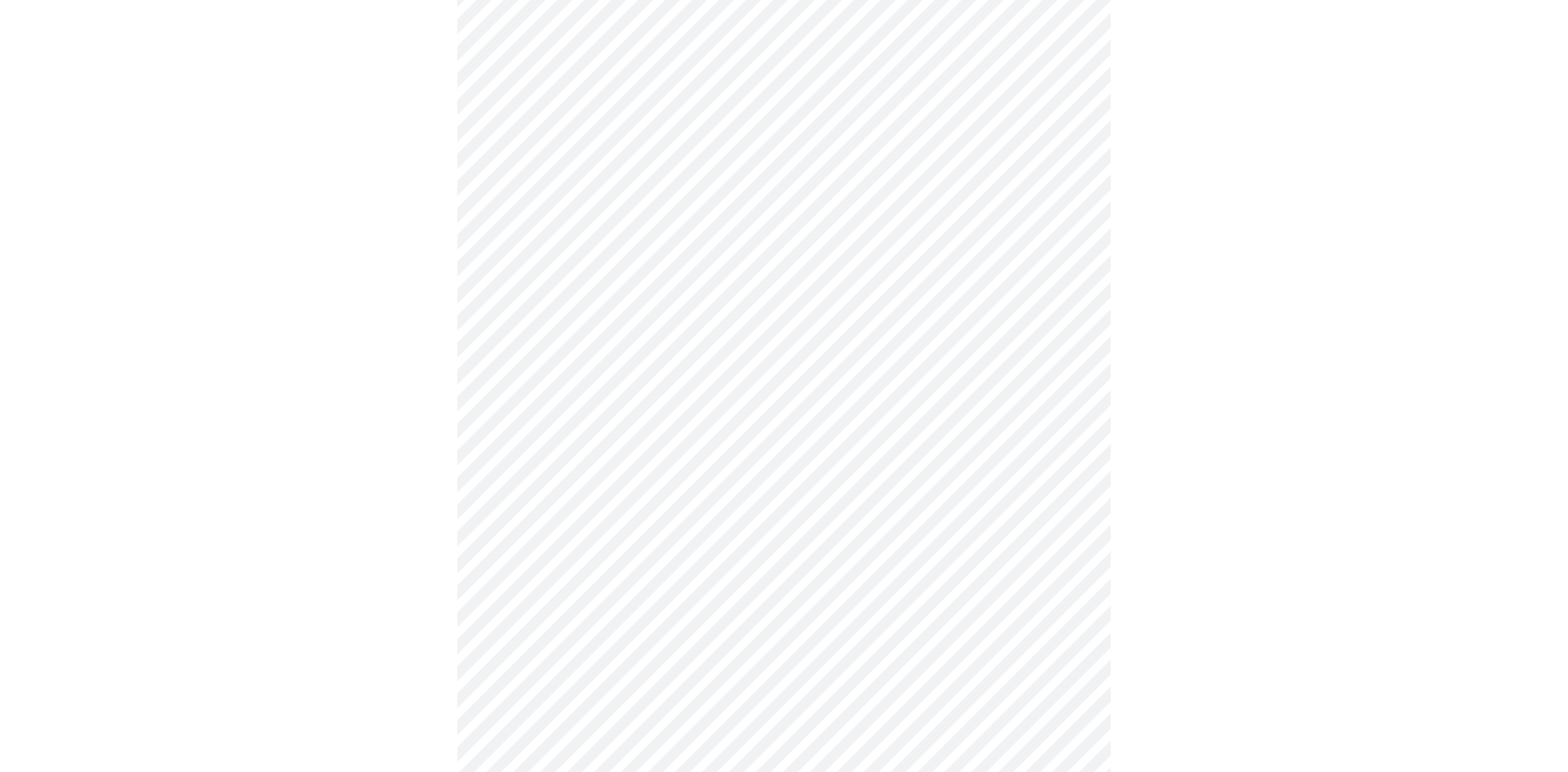
click at [1067, 655] on body "MyMenopauseRx Appointments Messaging Labs Uploads Medications Community Refer a…" at bounding box center [784, 36] width 1555 height 1944
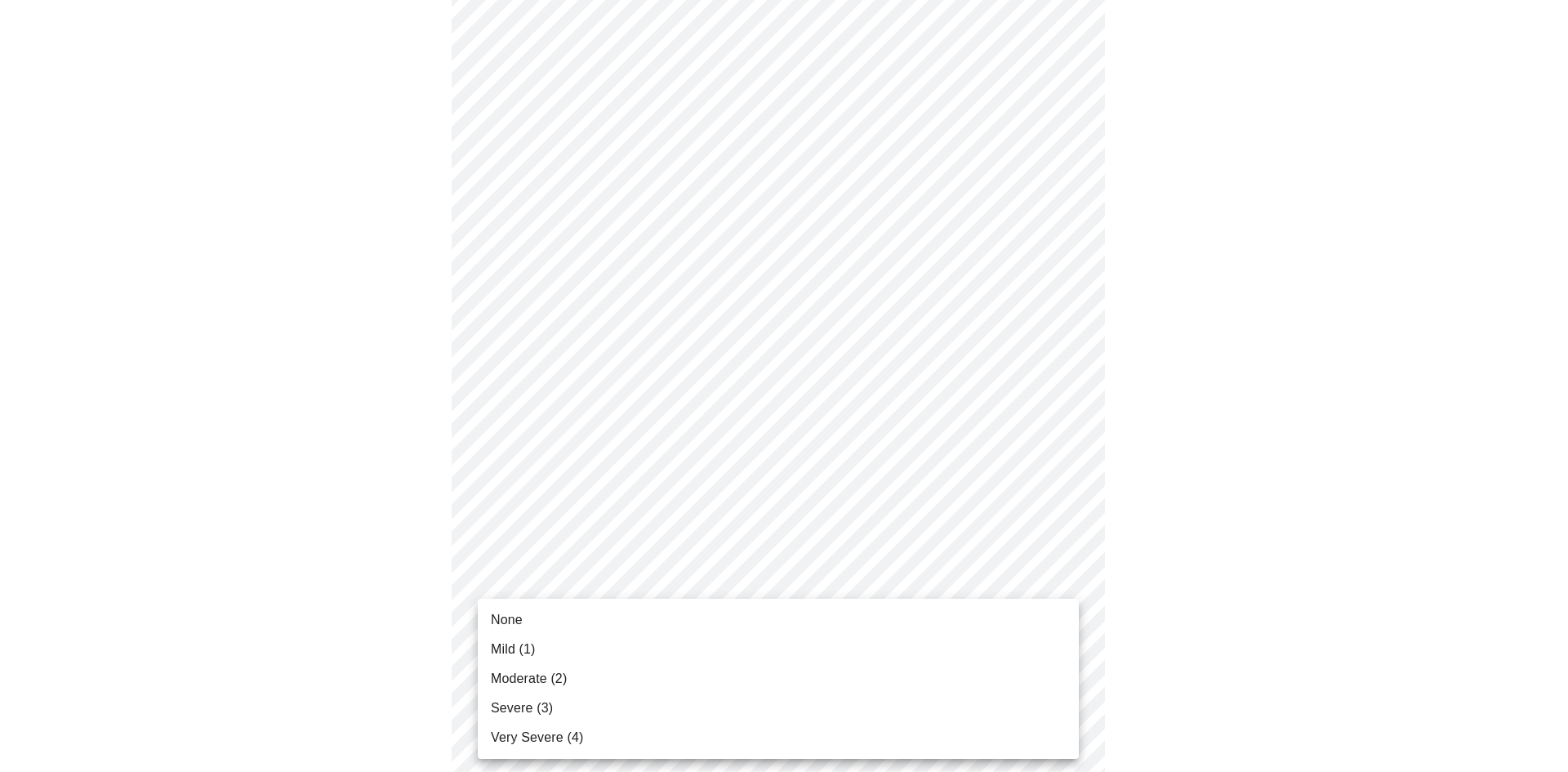
click at [528, 701] on span "Severe (3)" at bounding box center [522, 708] width 62 height 20
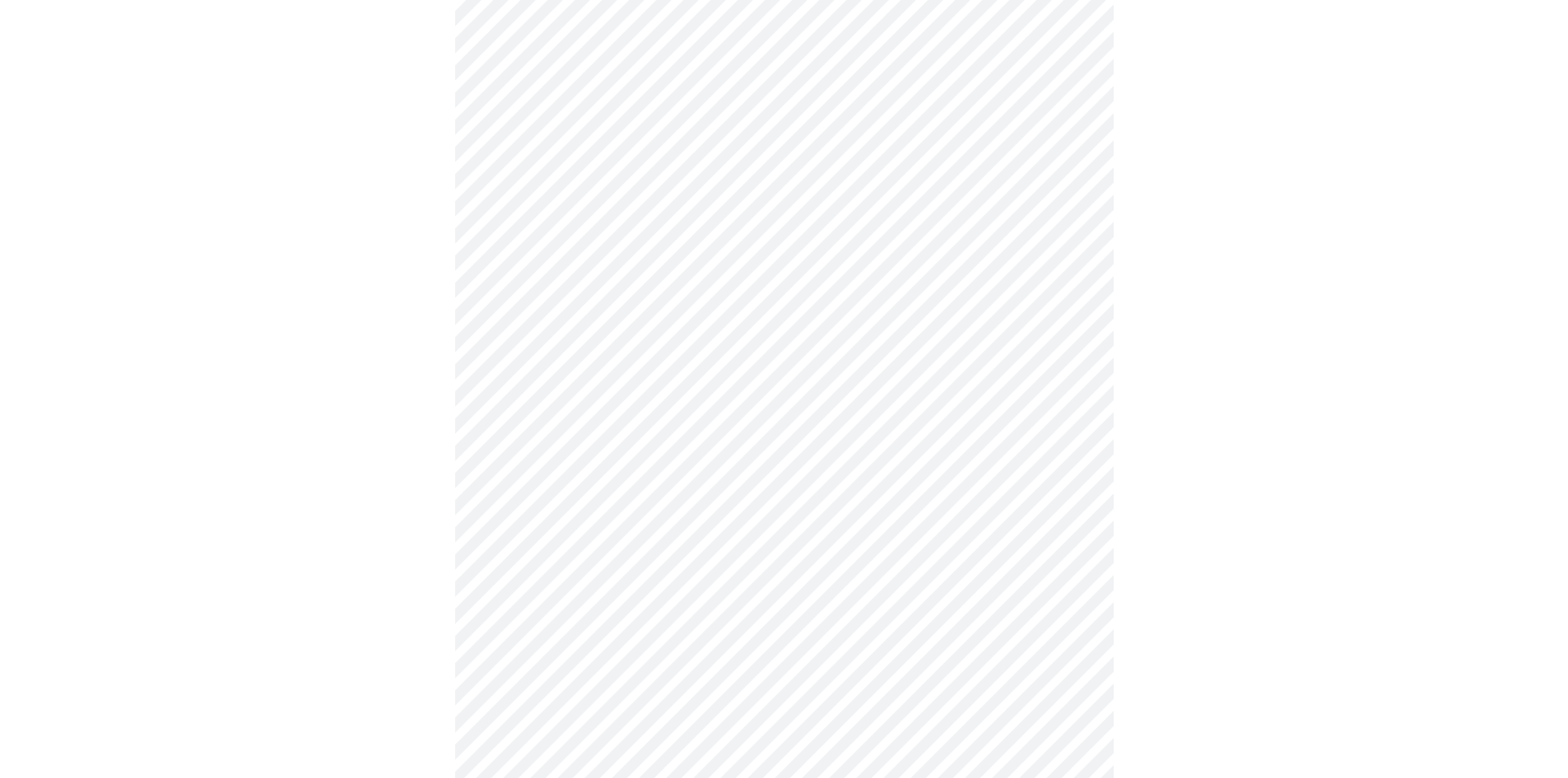
scroll to position [688, 0]
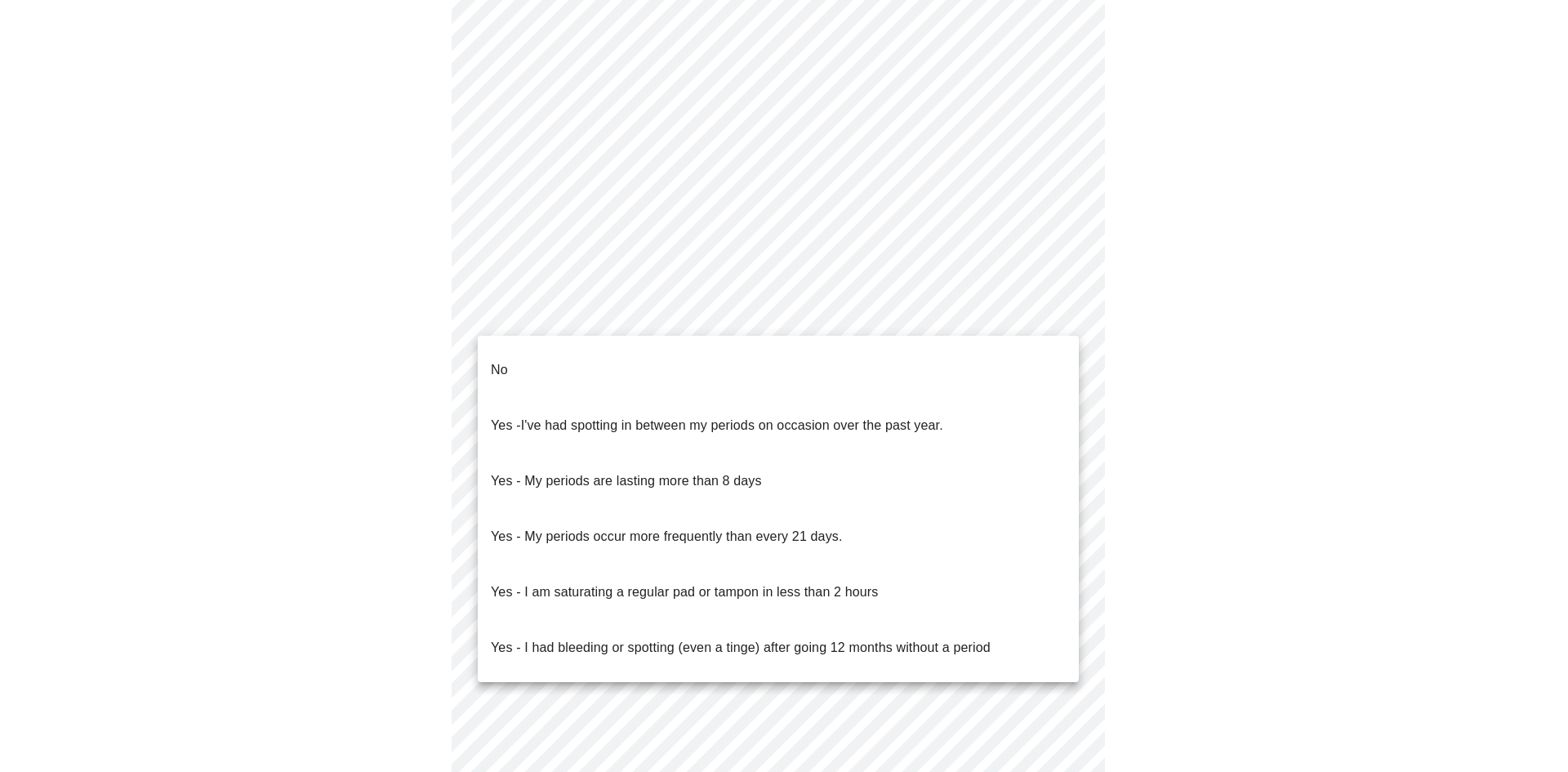
click at [1066, 311] on body "MyMenopauseRx Appointments Messaging Labs Uploads Medications Community Refer a…" at bounding box center [784, 130] width 1555 height 1613
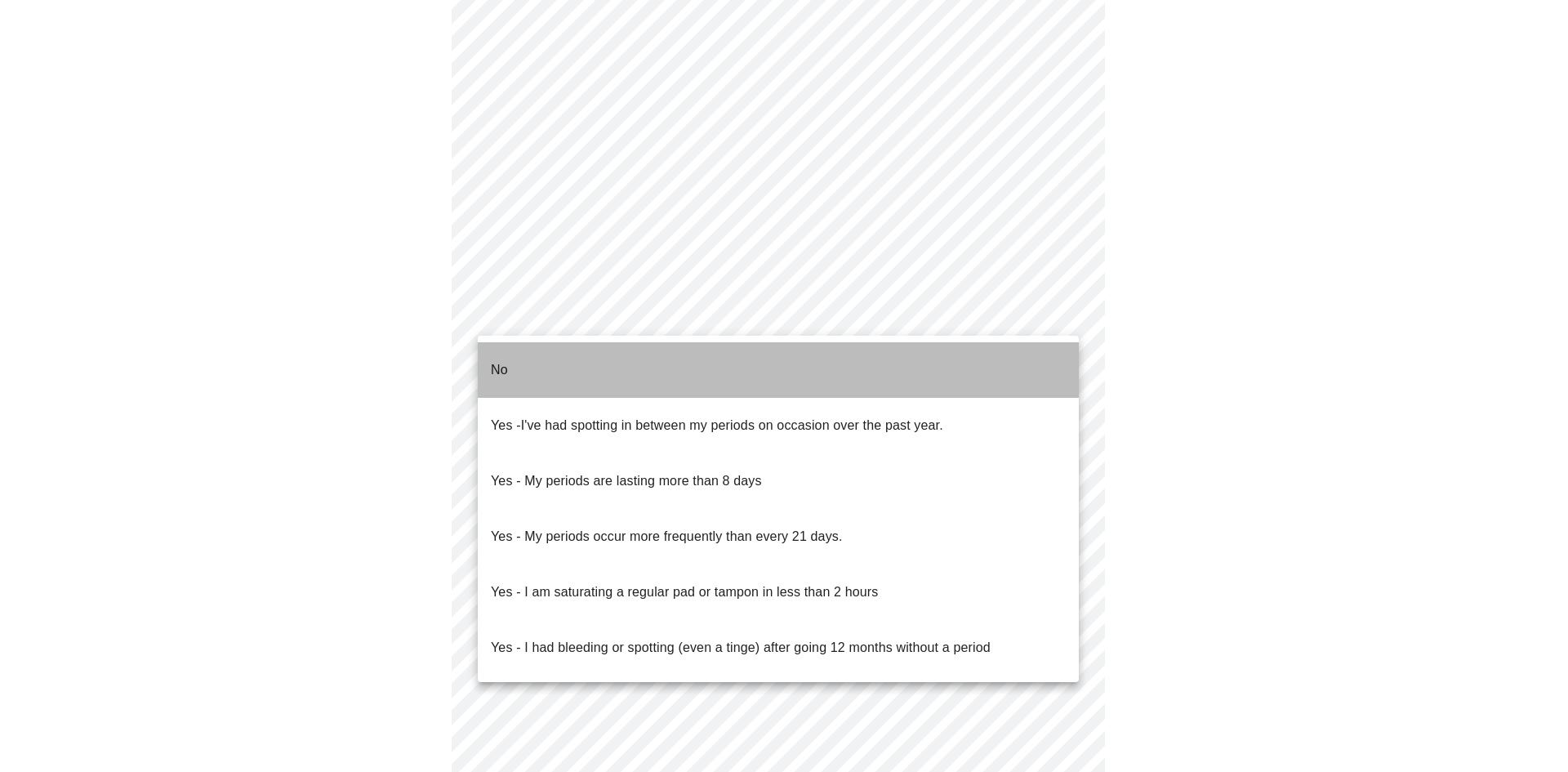
click at [534, 355] on li "No" at bounding box center [778, 370] width 601 height 56
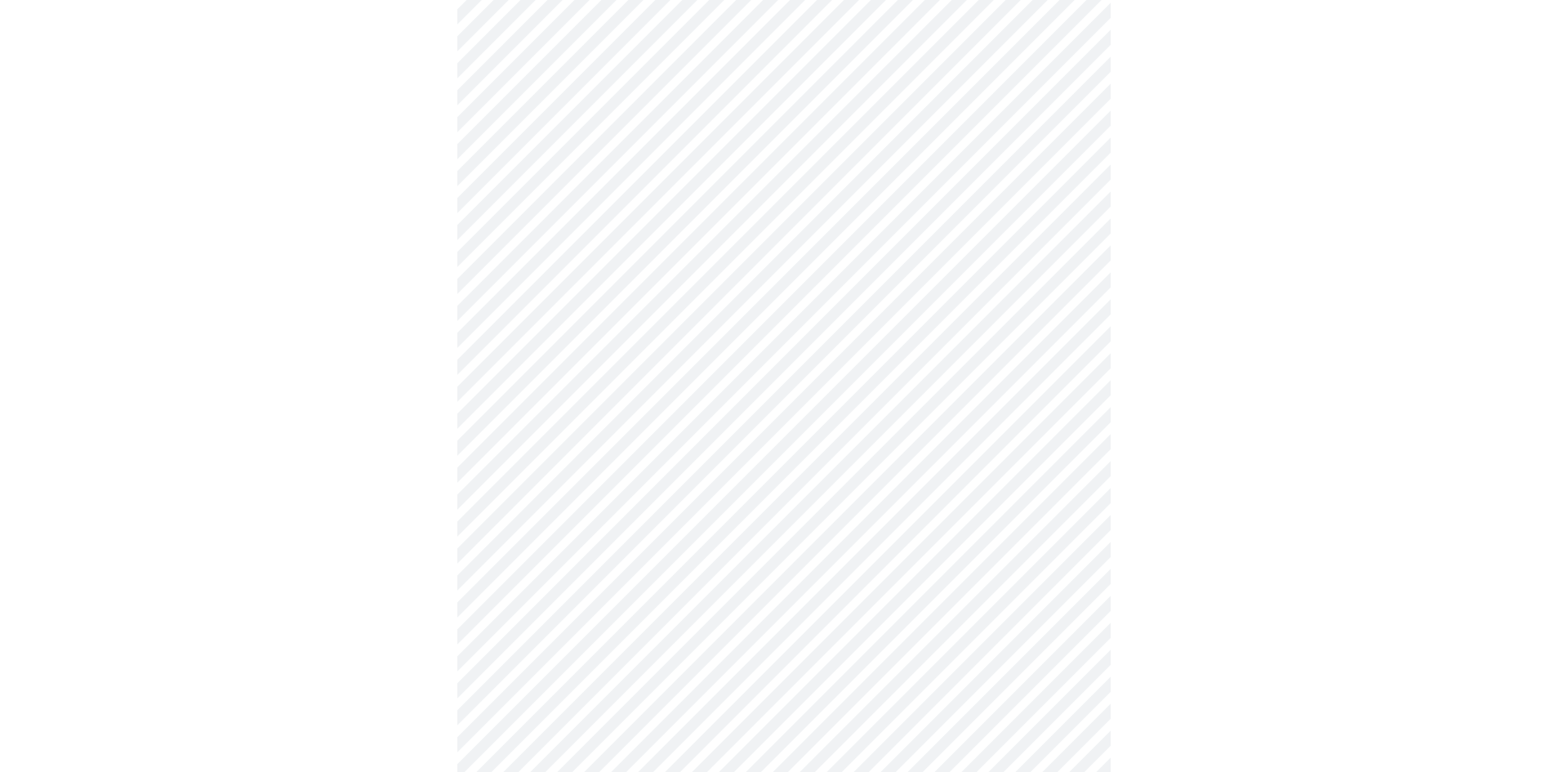
click at [1065, 430] on body "MyMenopauseRx Appointments Messaging Labs Uploads Medications Community Refer a…" at bounding box center [784, 125] width 1555 height 1603
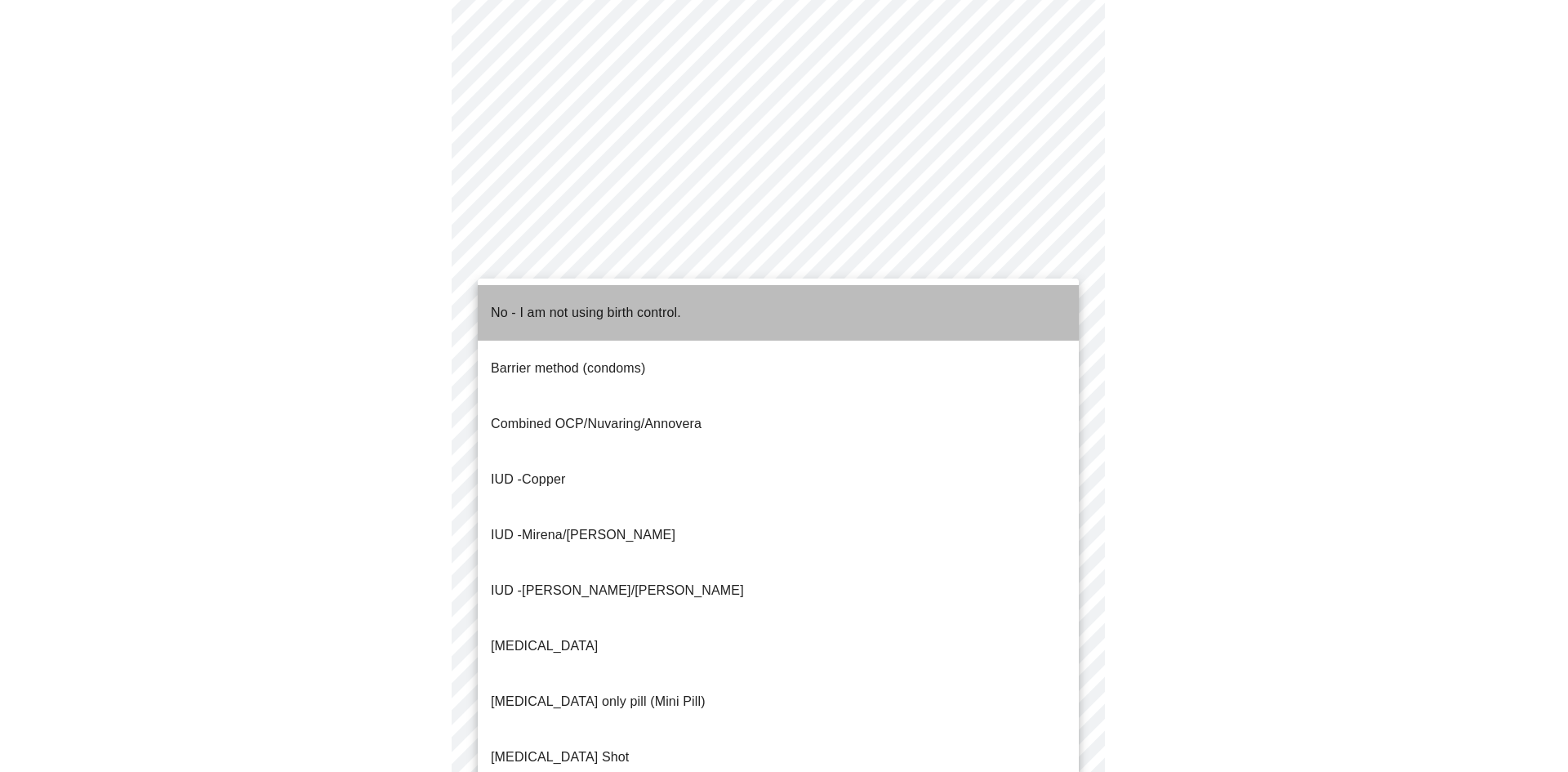
click at [544, 303] on p "No - I am not using birth control." at bounding box center [586, 313] width 190 height 20
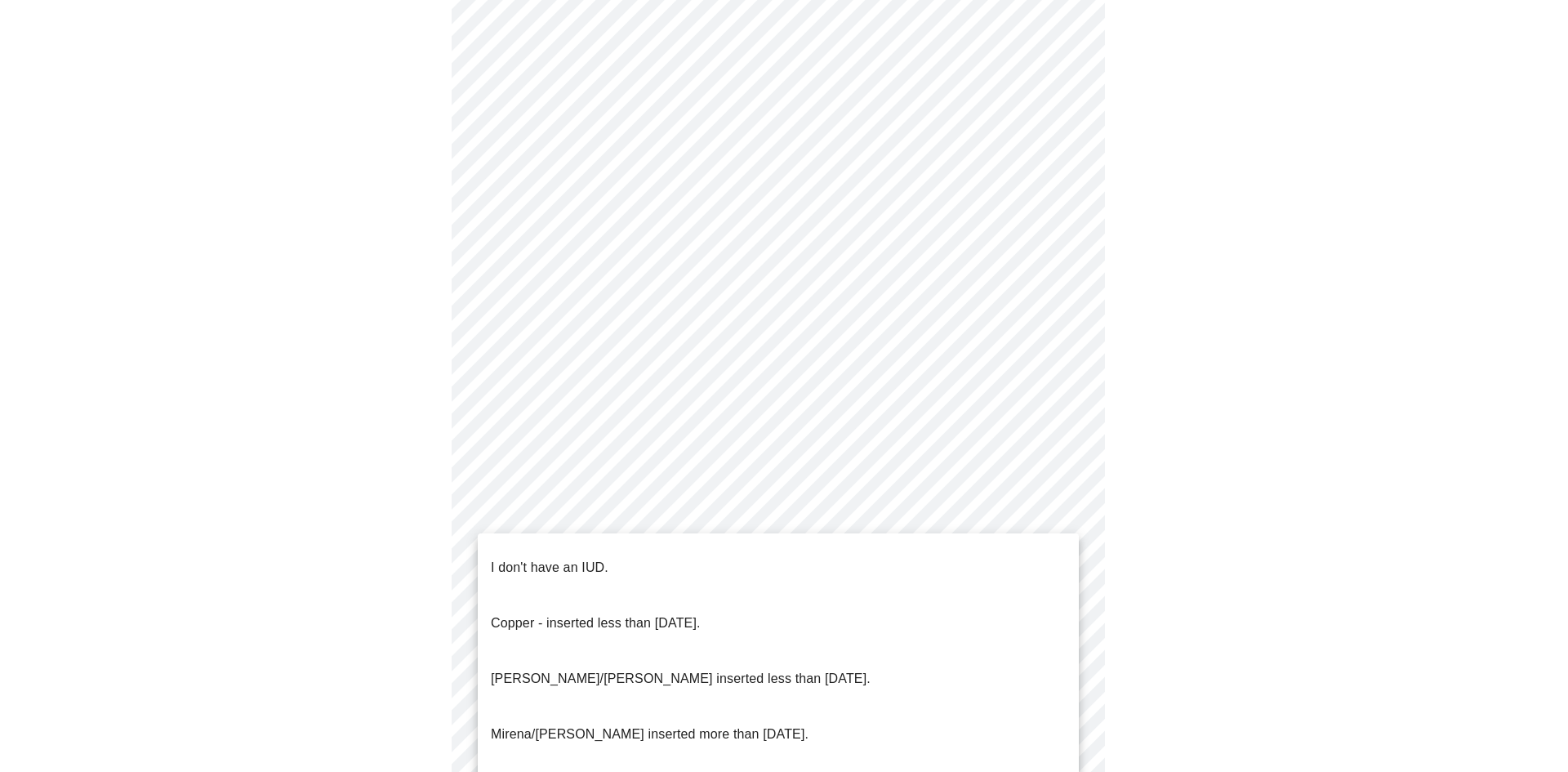
click at [1063, 551] on body "MyMenopauseRx Appointments Messaging Labs Uploads Medications Community Refer a…" at bounding box center [784, 120] width 1555 height 1593
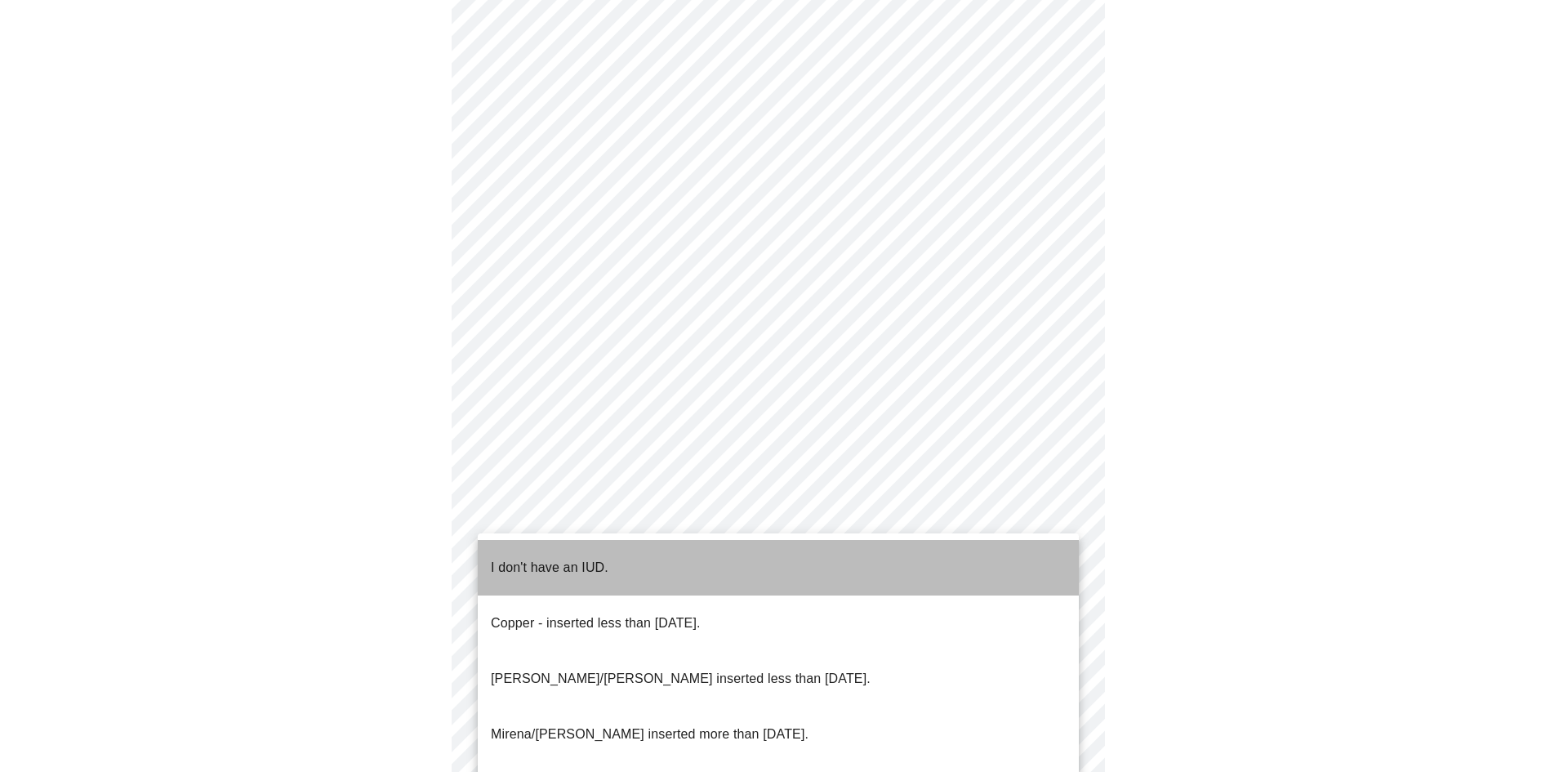
click at [524, 558] on p "I don't have an IUD." at bounding box center [550, 568] width 118 height 20
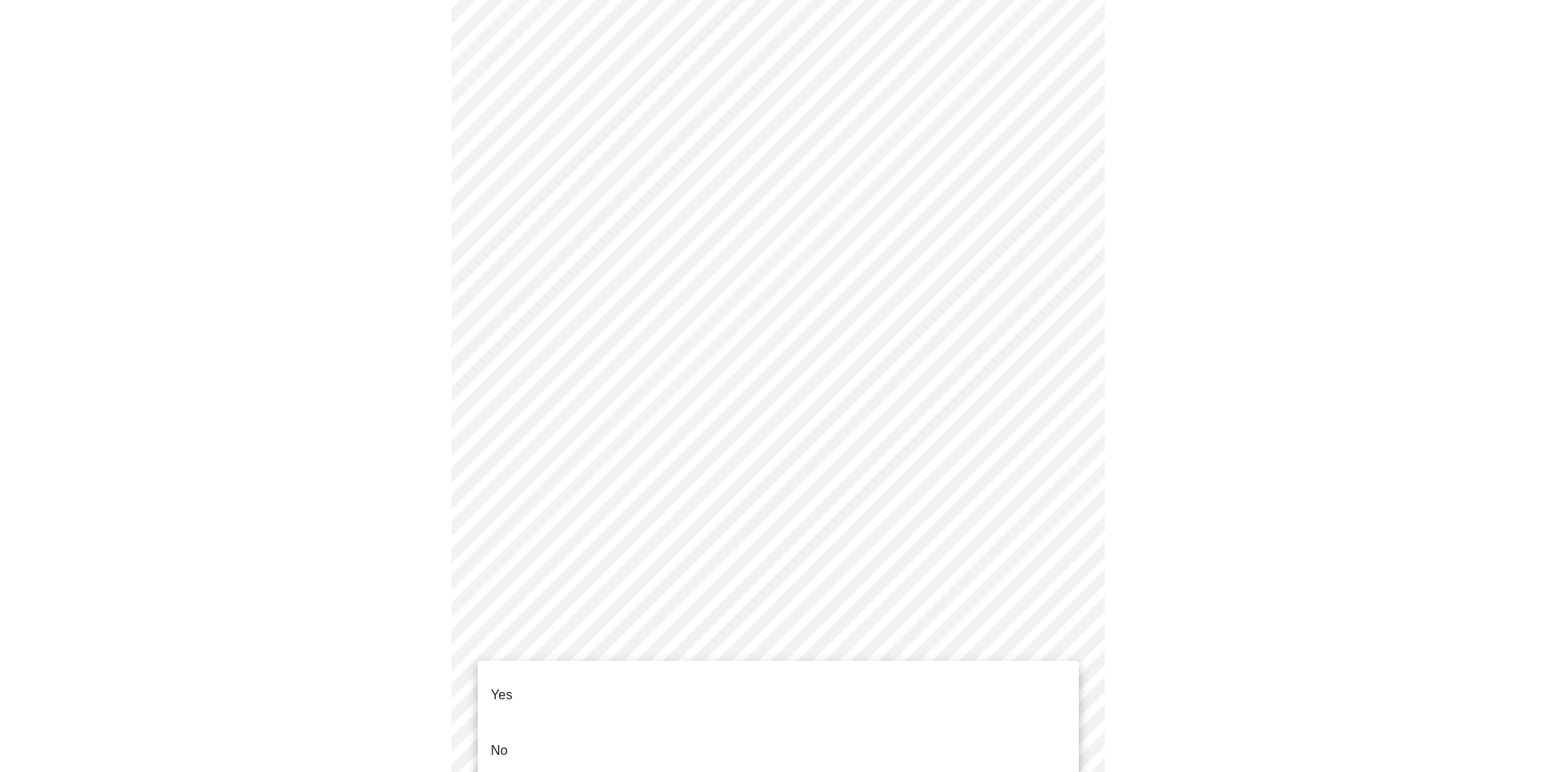
click at [1061, 666] on body "MyMenopauseRx Appointments Messaging Labs Uploads Medications Community Refer a…" at bounding box center [784, 116] width 1555 height 1583
click at [554, 669] on li "Yes" at bounding box center [778, 695] width 601 height 56
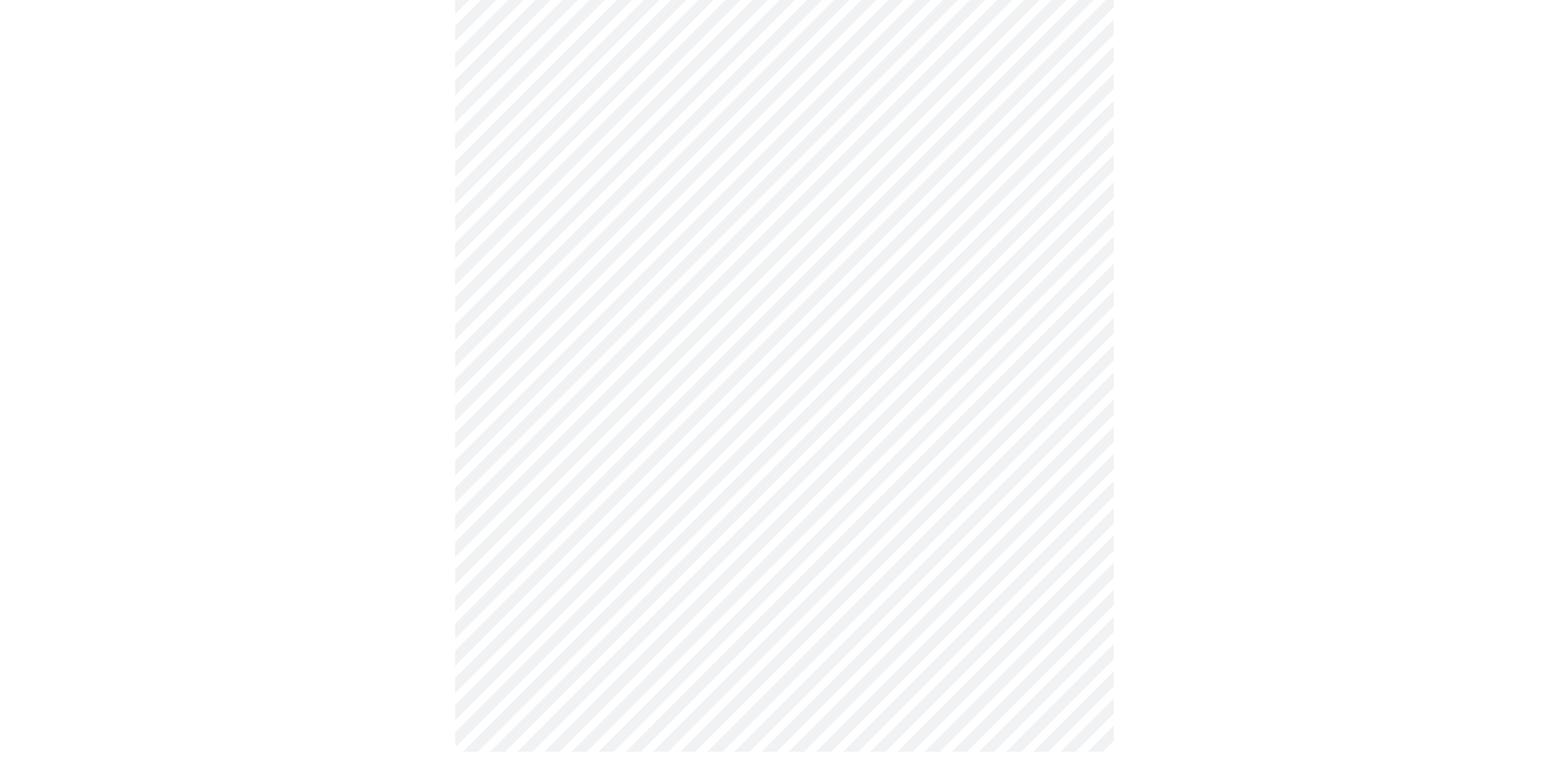
scroll to position [0, 0]
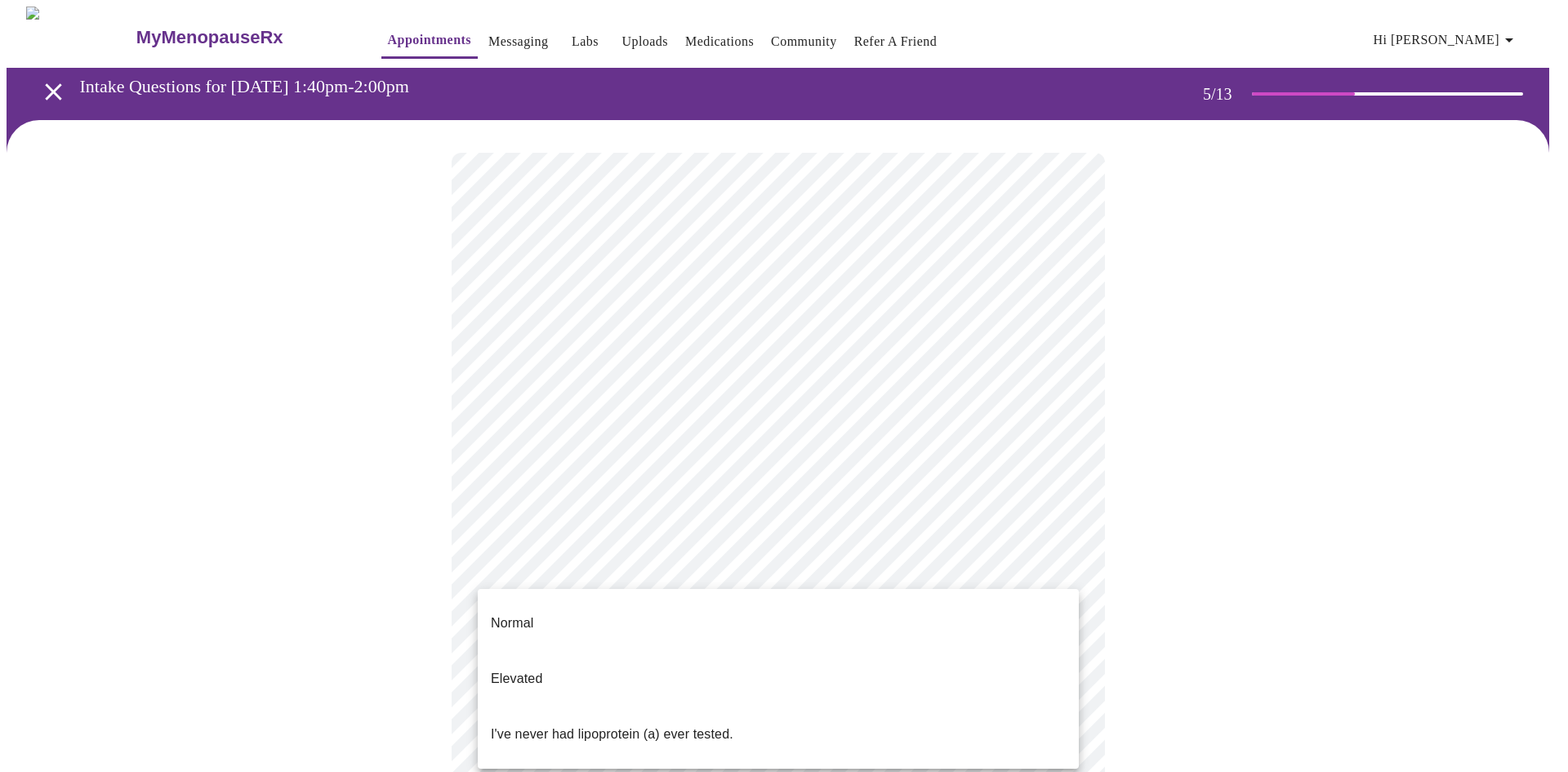
click at [1063, 565] on body "MyMenopauseRx Appointments Messaging Labs Uploads Medications Community Refer a…" at bounding box center [784, 610] width 1555 height 1207
drag, startPoint x: 700, startPoint y: 692, endPoint x: 713, endPoint y: 689, distance: 13.3
click at [700, 724] on p "I've never had lipoprotein (a) ever tested." at bounding box center [612, 734] width 242 height 20
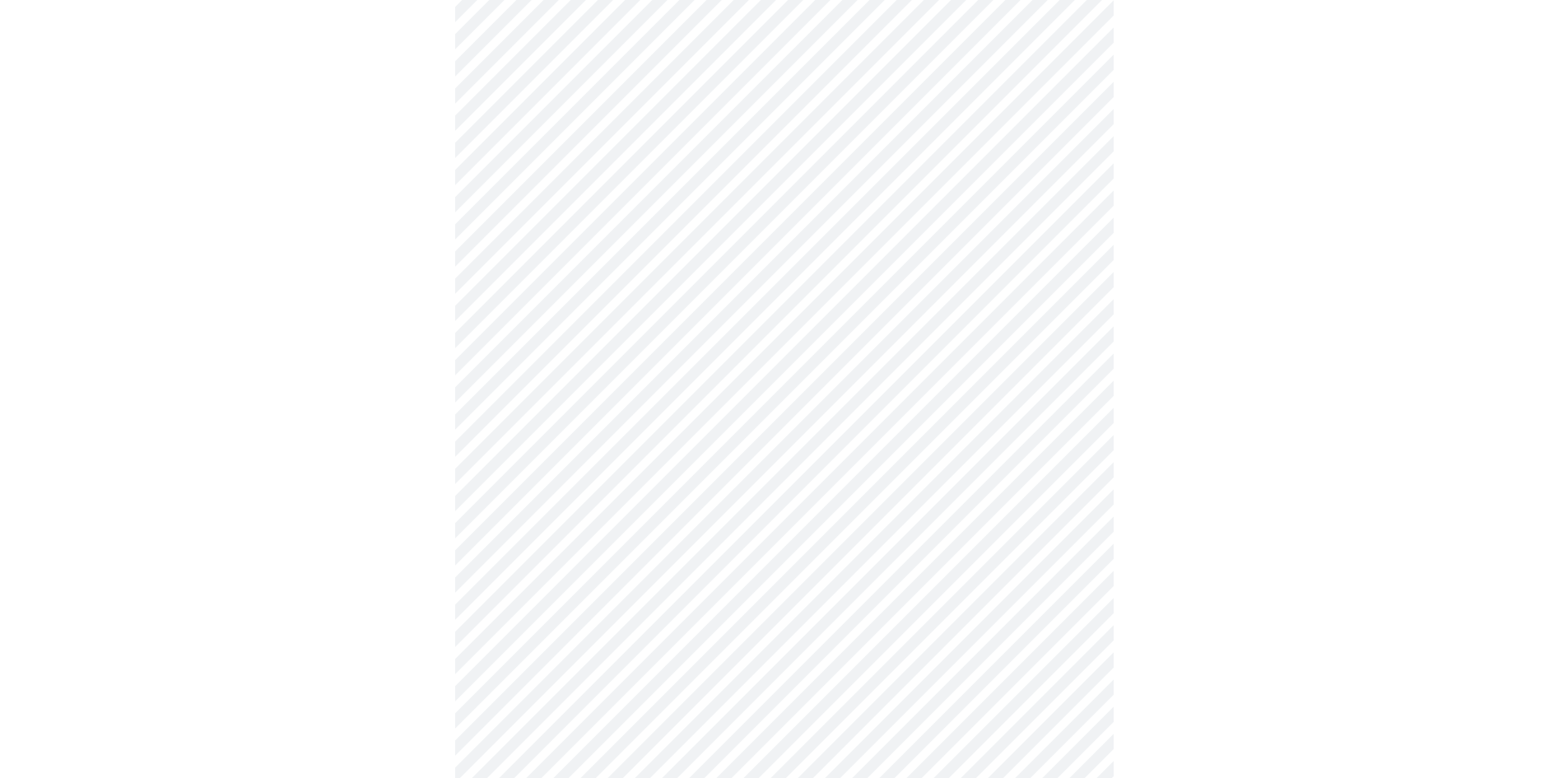
scroll to position [4143, 0]
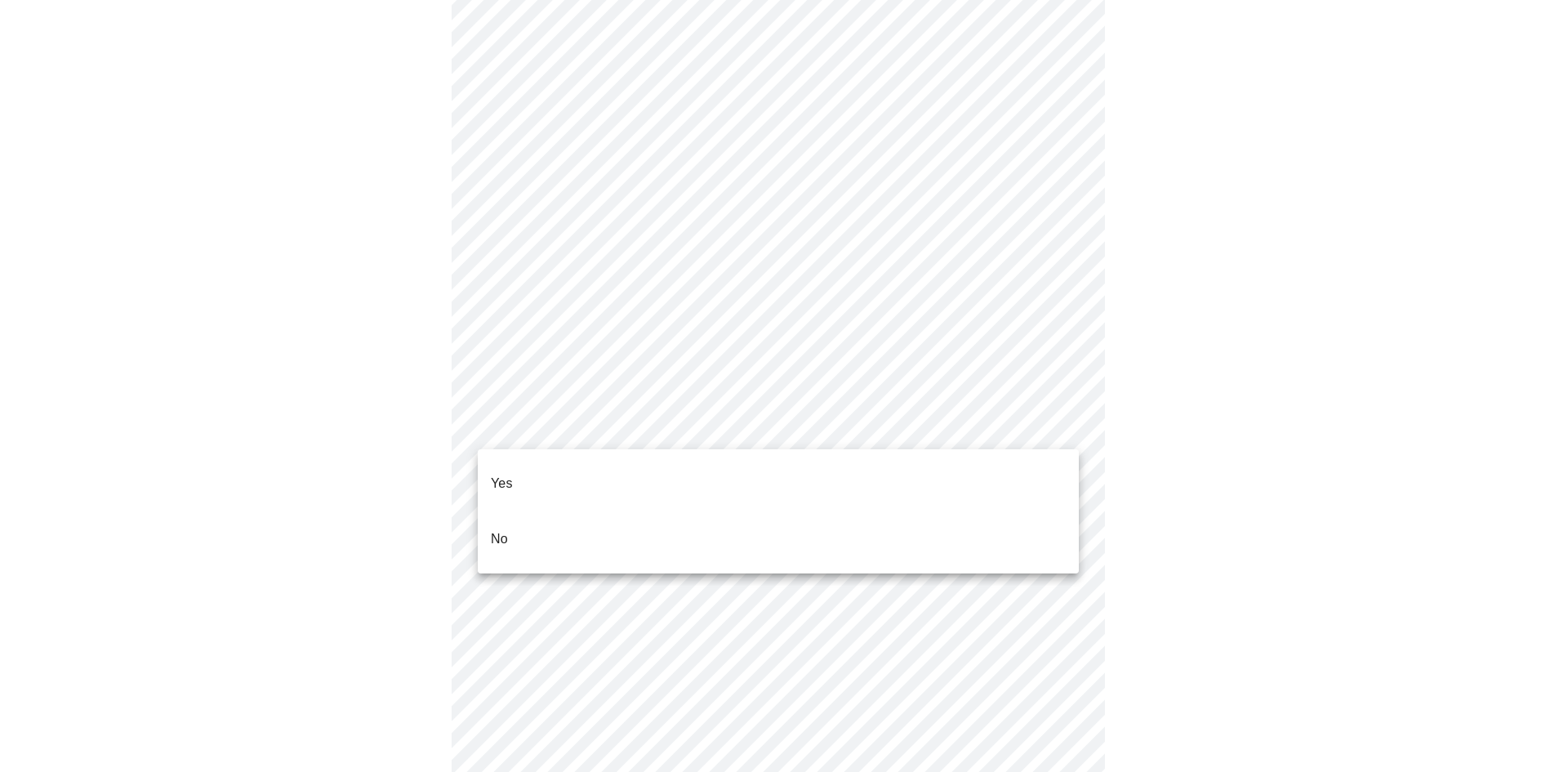
click at [506, 457] on li "Yes" at bounding box center [778, 484] width 601 height 56
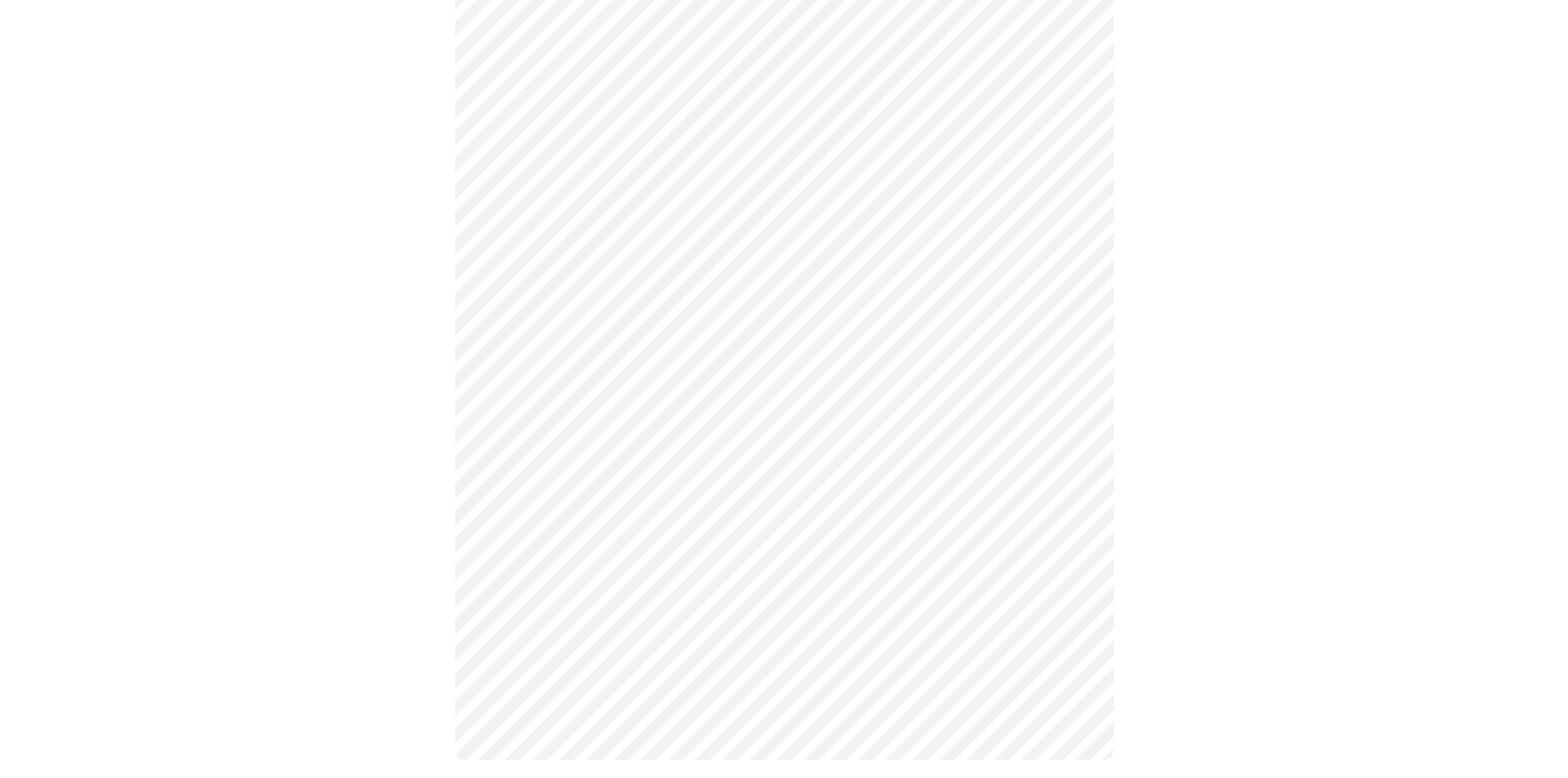
scroll to position [738, 0]
